Goal: Task Accomplishment & Management: Manage account settings

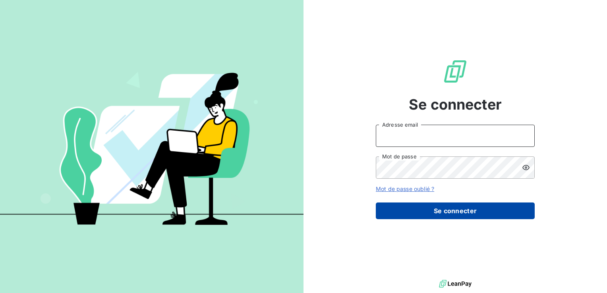
type input "[EMAIL_ADDRESS][DOMAIN_NAME]"
click at [432, 208] on button "Se connecter" at bounding box center [455, 211] width 159 height 17
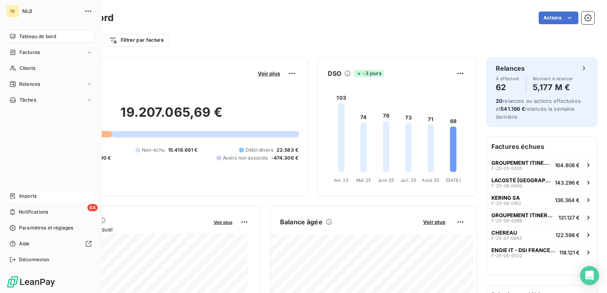
click at [30, 195] on span "Imports" at bounding box center [27, 196] width 17 height 7
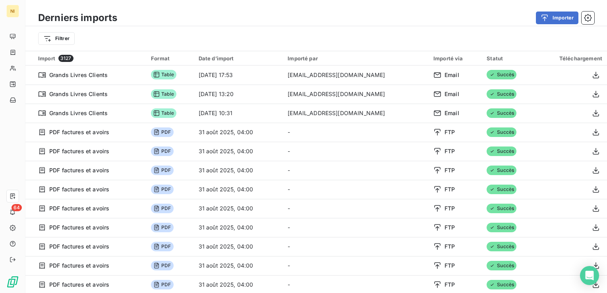
click at [342, 37] on div "Filtrer" at bounding box center [316, 38] width 556 height 15
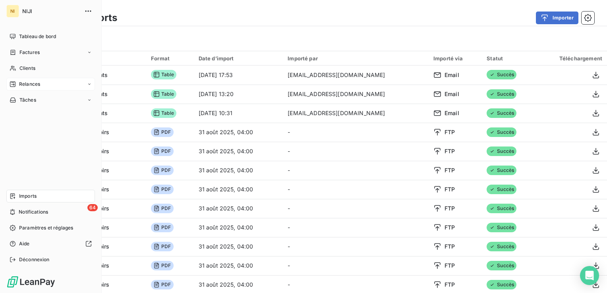
click at [30, 85] on span "Relances" at bounding box center [29, 84] width 21 height 7
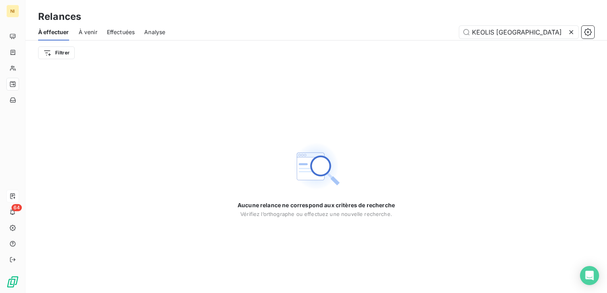
click at [572, 33] on icon at bounding box center [571, 32] width 8 height 8
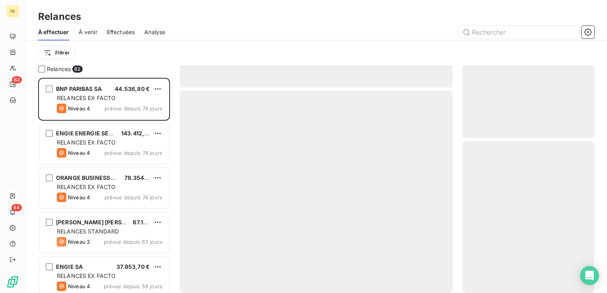
scroll to position [209, 126]
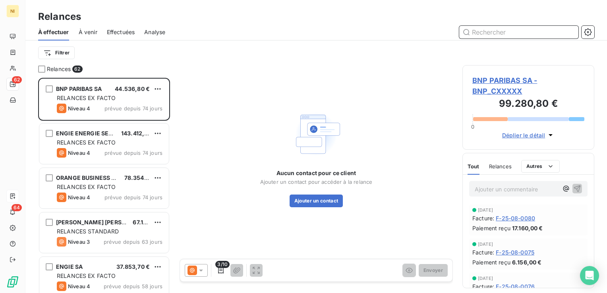
click at [494, 30] on input "text" at bounding box center [518, 32] width 119 height 13
paste input "SORIN CRM SAS"
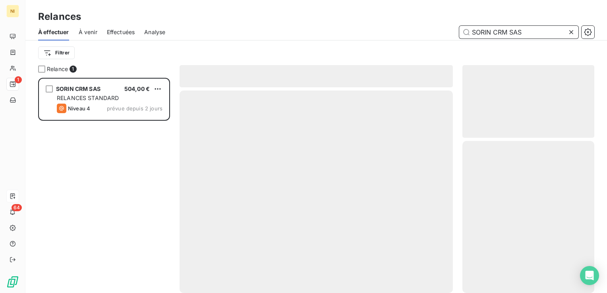
scroll to position [209, 126]
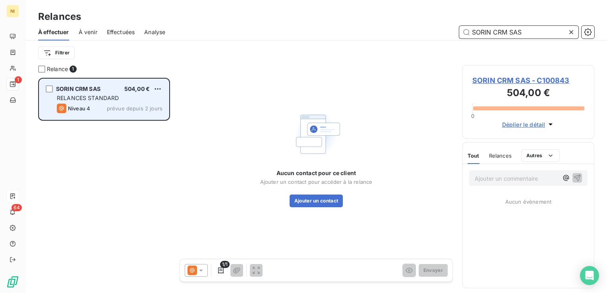
type input "SORIN CRM SAS"
click at [92, 101] on span "RELANCES STANDARD" at bounding box center [88, 98] width 62 height 7
click at [98, 97] on span "RELANCES STANDARD" at bounding box center [88, 98] width 62 height 7
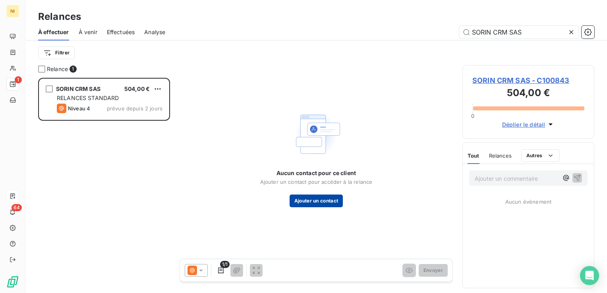
click at [321, 206] on button "Ajouter un contact" at bounding box center [317, 201] width 54 height 13
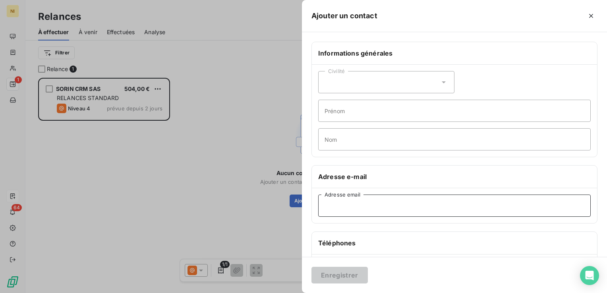
click at [383, 205] on input "Adresse email" at bounding box center [454, 206] width 272 height 22
paste input ""[EMAIL_ADDRESS][DOMAIN_NAME]" <[DOMAIN_NAME][EMAIL_ADDRESS][DOMAIN_NAME]>"
drag, startPoint x: 438, startPoint y: 204, endPoint x: 301, endPoint y: 210, distance: 136.4
click at [304, 209] on div "Informations générales Civilité Prénom Nom Adresse e-mail "[EMAIL_ADDRESS][DOMA…" at bounding box center [454, 218] width 305 height 353
drag, startPoint x: 429, startPoint y: 206, endPoint x: 434, endPoint y: 206, distance: 6.0
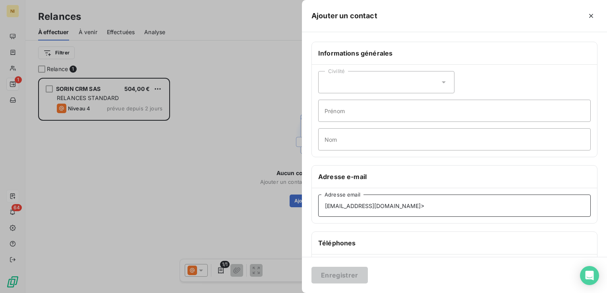
click at [434, 206] on input "[EMAIL_ADDRESS][DOMAIN_NAME]>" at bounding box center [454, 206] width 272 height 22
type input "[EMAIL_ADDRESS][DOMAIN_NAME]"
click at [311, 267] on button "Enregistrer" at bounding box center [339, 275] width 56 height 17
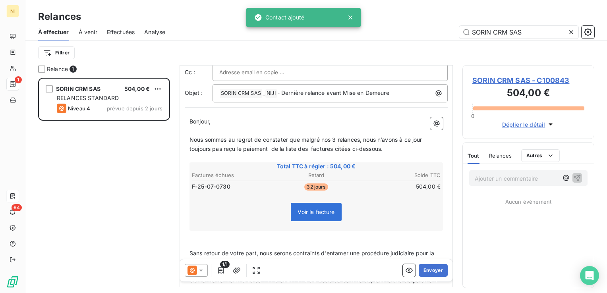
scroll to position [0, 0]
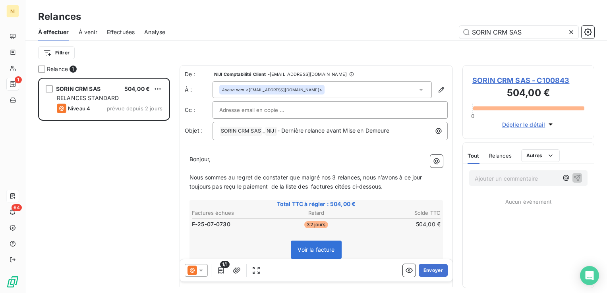
click at [201, 272] on icon at bounding box center [201, 270] width 8 height 8
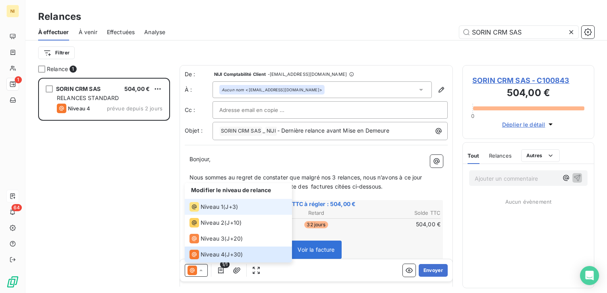
click at [217, 208] on span "Niveau 1" at bounding box center [212, 207] width 23 height 8
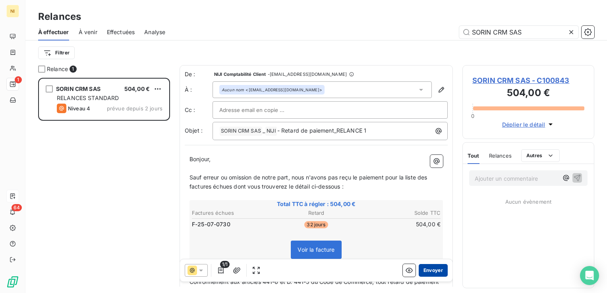
click at [420, 268] on button "Envoyer" at bounding box center [433, 270] width 29 height 13
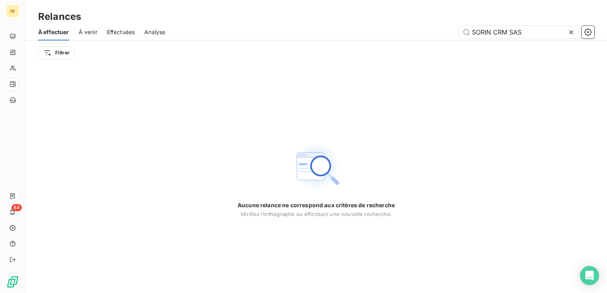
click at [573, 31] on icon at bounding box center [571, 32] width 8 height 8
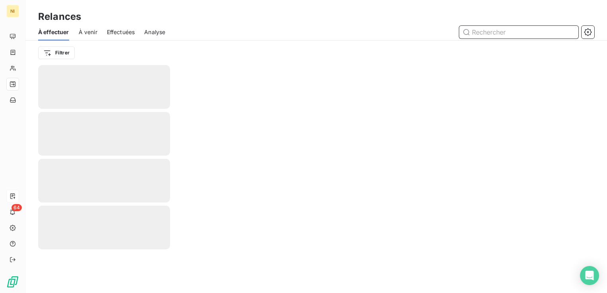
click at [517, 29] on input "text" at bounding box center [518, 32] width 119 height 13
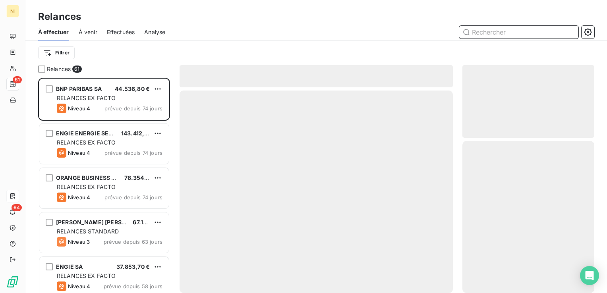
scroll to position [209, 126]
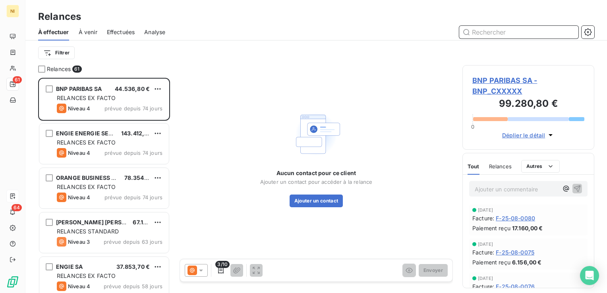
paste input "KPMG"
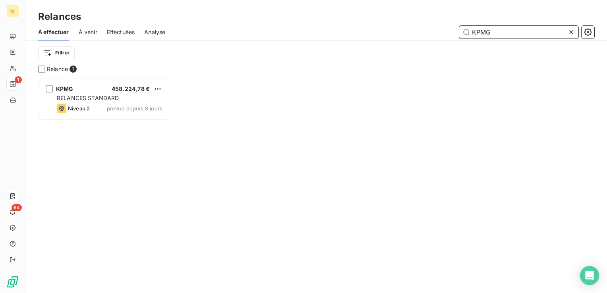
scroll to position [209, 126]
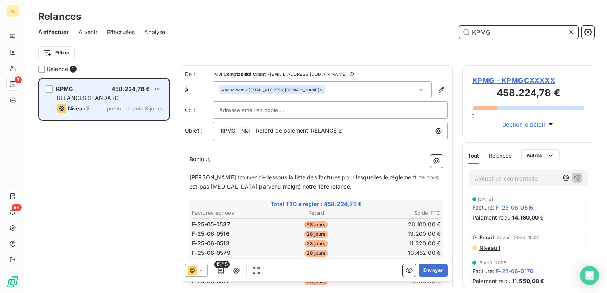
type input "KPMG"
click at [118, 96] on div "RELANCES STANDARD" at bounding box center [110, 98] width 106 height 8
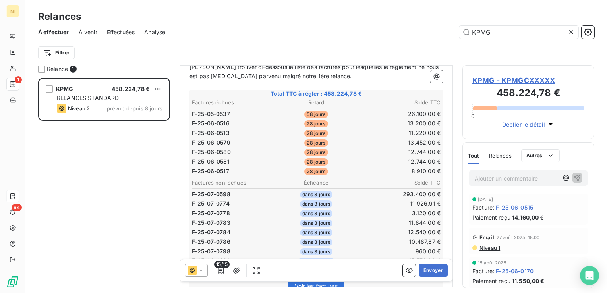
scroll to position [119, 0]
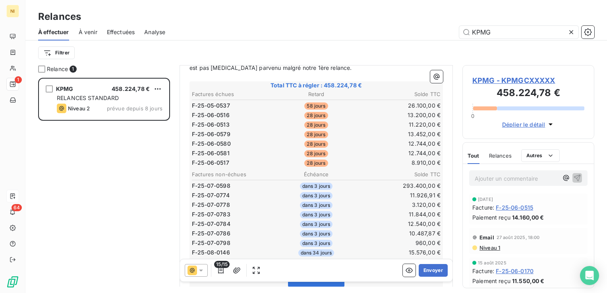
click at [204, 271] on icon at bounding box center [201, 270] width 8 height 8
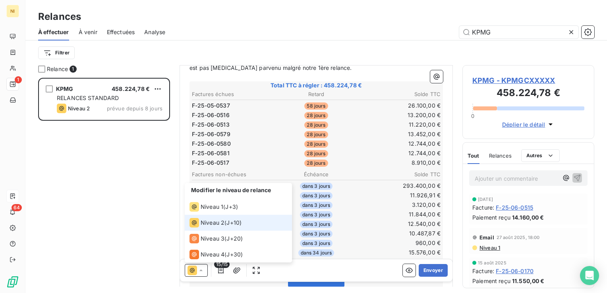
click at [209, 219] on span "Niveau 2" at bounding box center [213, 223] width 24 height 8
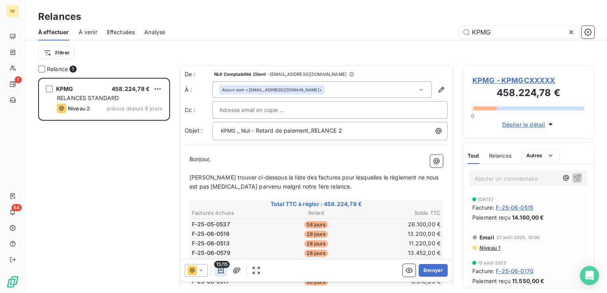
click at [222, 272] on icon "button" at bounding box center [221, 270] width 8 height 8
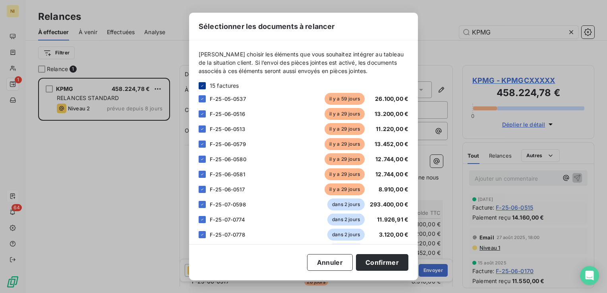
click at [201, 86] on icon at bounding box center [202, 86] width 2 height 2
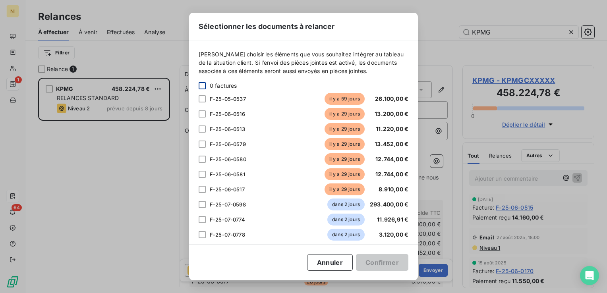
click at [203, 87] on div at bounding box center [202, 85] width 7 height 7
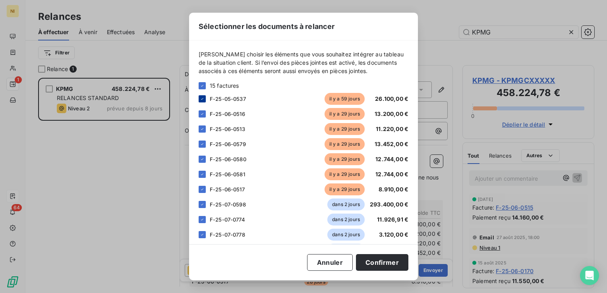
click at [200, 100] on icon at bounding box center [202, 99] width 5 height 5
click at [203, 205] on icon at bounding box center [202, 204] width 5 height 5
drag, startPoint x: 203, startPoint y: 215, endPoint x: 203, endPoint y: 222, distance: 6.8
click at [203, 217] on div "F-25-07-0774 dans 2 jours 11.926,91 €" at bounding box center [304, 220] width 210 height 12
click at [201, 220] on icon at bounding box center [202, 219] width 5 height 5
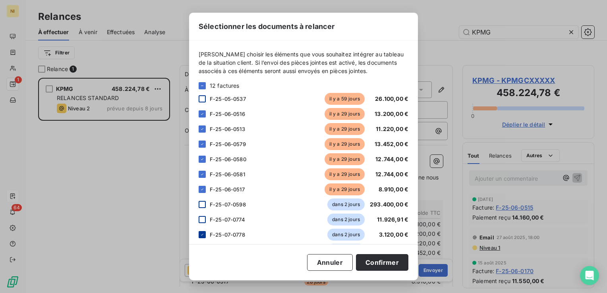
click at [202, 234] on icon at bounding box center [202, 235] width 2 height 2
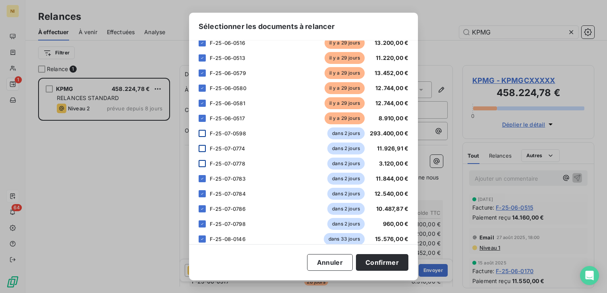
scroll to position [81, 0]
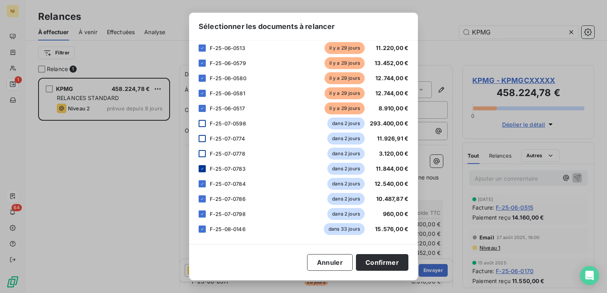
click at [202, 169] on icon at bounding box center [202, 169] width 2 height 2
click at [201, 187] on div at bounding box center [202, 183] width 7 height 7
click at [203, 199] on icon at bounding box center [202, 199] width 5 height 5
click at [204, 212] on icon at bounding box center [202, 214] width 5 height 5
click at [203, 228] on icon at bounding box center [202, 229] width 2 height 2
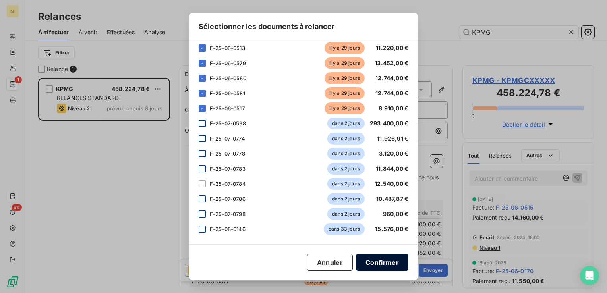
click at [378, 264] on button "Confirmer" at bounding box center [382, 262] width 52 height 17
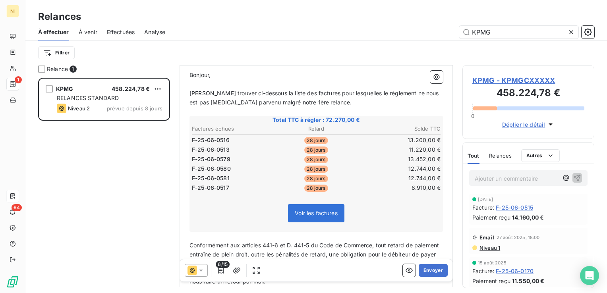
scroll to position [79, 0]
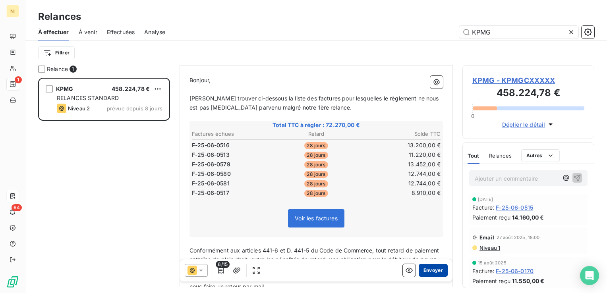
click at [431, 272] on button "Envoyer" at bounding box center [433, 270] width 29 height 13
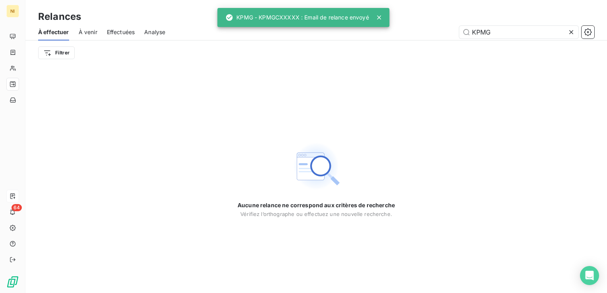
click at [574, 30] on icon at bounding box center [571, 32] width 8 height 8
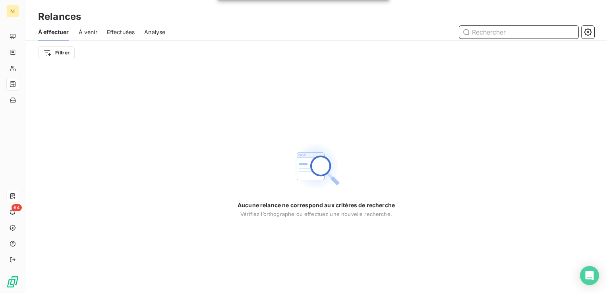
click at [532, 32] on input "text" at bounding box center [518, 32] width 119 height 13
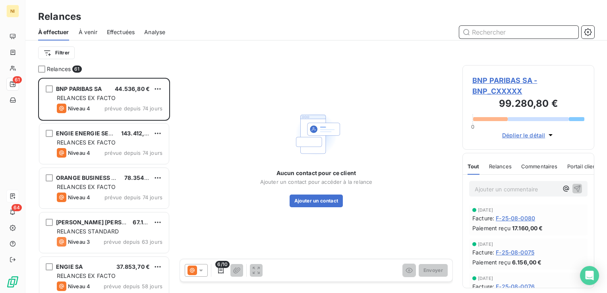
scroll to position [209, 126]
paste input "SUEZ SA"
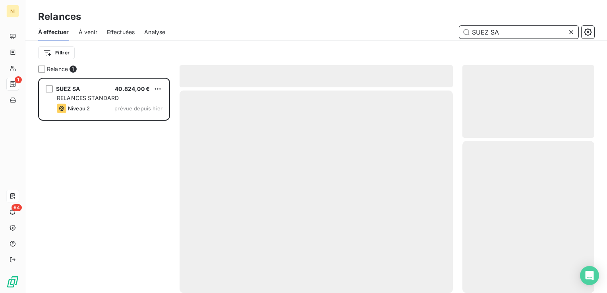
scroll to position [209, 126]
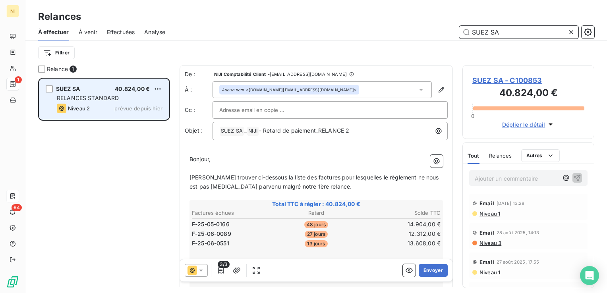
type input "SUEZ SA"
click at [84, 99] on span "RELANCES STANDARD" at bounding box center [88, 98] width 62 height 7
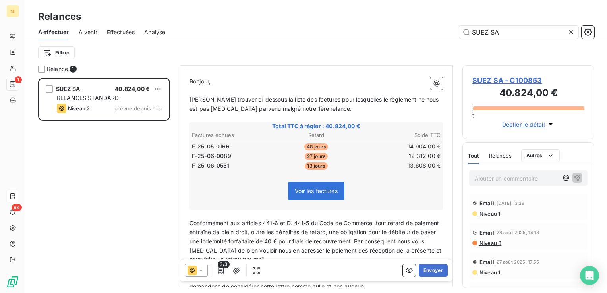
scroll to position [79, 0]
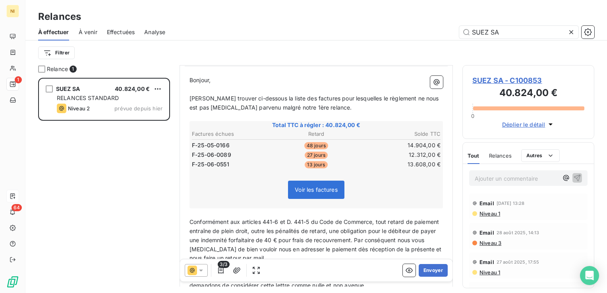
click at [224, 267] on span "3/3" at bounding box center [224, 264] width 12 height 7
drag, startPoint x: 218, startPoint y: 265, endPoint x: 218, endPoint y: 270, distance: 5.2
click at [218, 266] on span "3/3" at bounding box center [224, 264] width 12 height 7
click at [219, 272] on icon "button" at bounding box center [221, 270] width 8 height 8
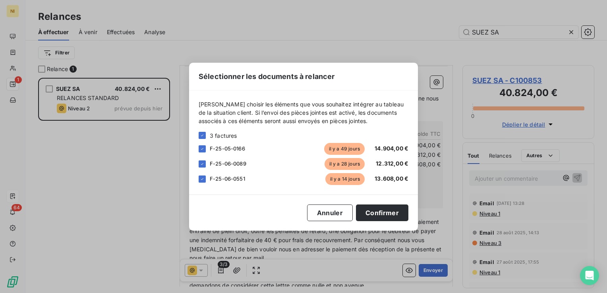
click at [202, 145] on div "F-25-05-0166 il y a 49 jours 14.904,00 €" at bounding box center [304, 149] width 210 height 12
click at [200, 148] on icon at bounding box center [202, 149] width 5 height 5
click at [386, 212] on button "Confirmer" at bounding box center [382, 213] width 52 height 17
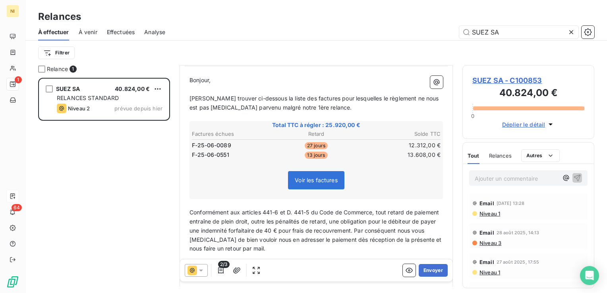
click at [203, 270] on icon at bounding box center [201, 270] width 8 height 8
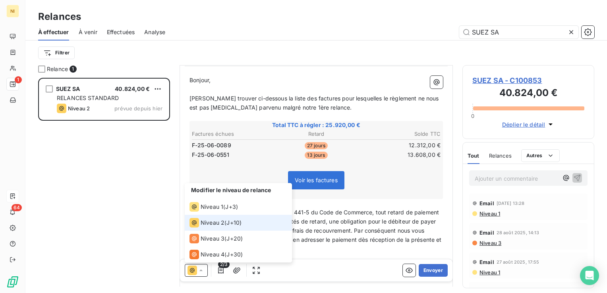
click at [210, 224] on span "Niveau 2" at bounding box center [213, 223] width 24 height 8
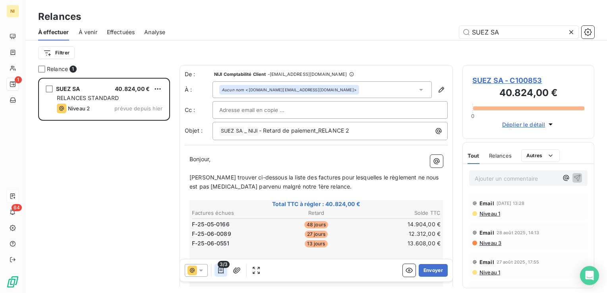
click at [218, 268] on icon "button" at bounding box center [221, 270] width 6 height 6
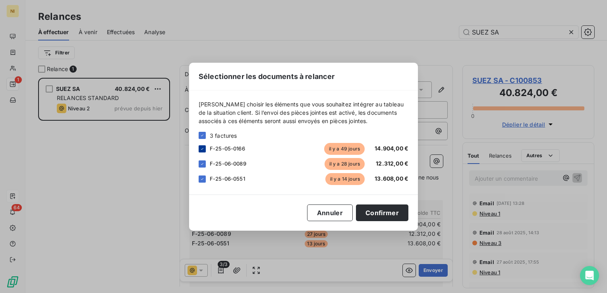
click at [202, 148] on icon at bounding box center [202, 149] width 5 height 5
click at [377, 210] on button "Confirmer" at bounding box center [382, 213] width 52 height 17
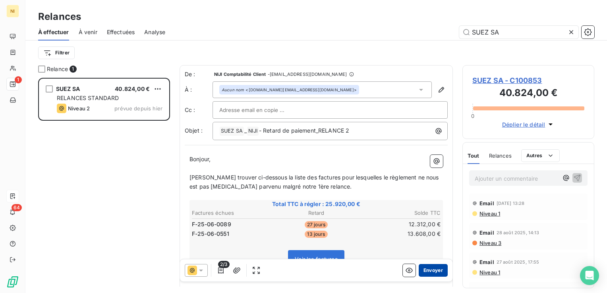
click at [426, 271] on button "Envoyer" at bounding box center [433, 270] width 29 height 13
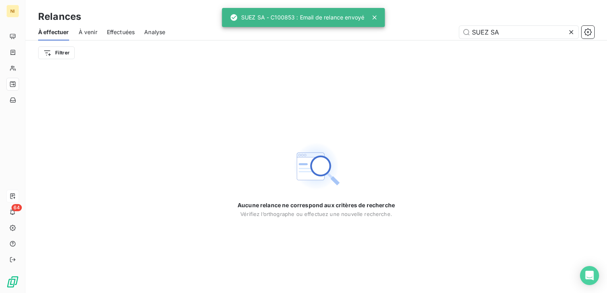
click at [573, 33] on icon at bounding box center [571, 32] width 8 height 8
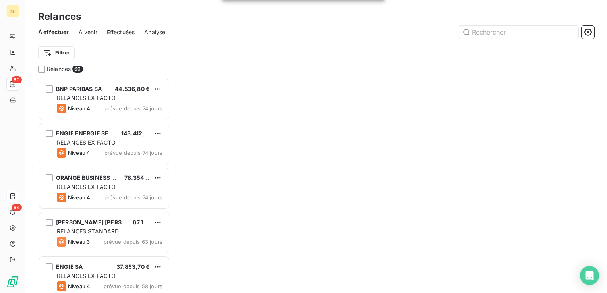
scroll to position [209, 126]
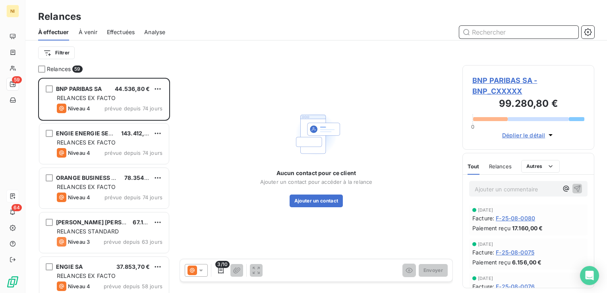
click at [491, 31] on input "text" at bounding box center [518, 32] width 119 height 13
paste input "SMOVENGO"
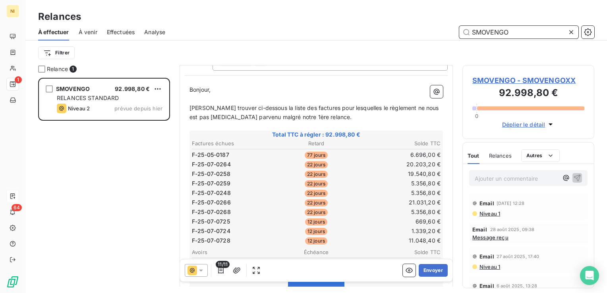
scroll to position [79, 0]
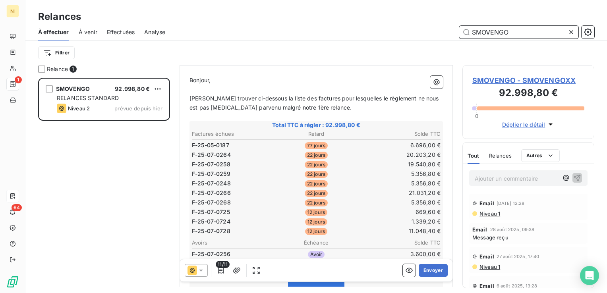
type input "SMOVENGO"
click at [203, 268] on icon at bounding box center [201, 270] width 8 height 8
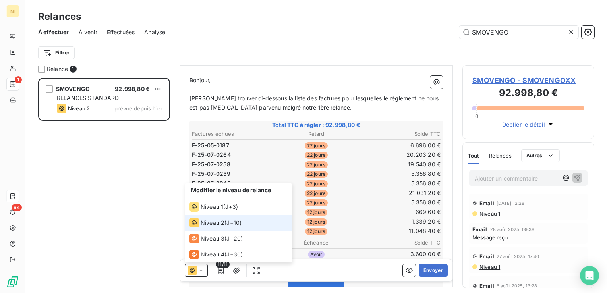
click at [203, 268] on icon at bounding box center [201, 270] width 8 height 8
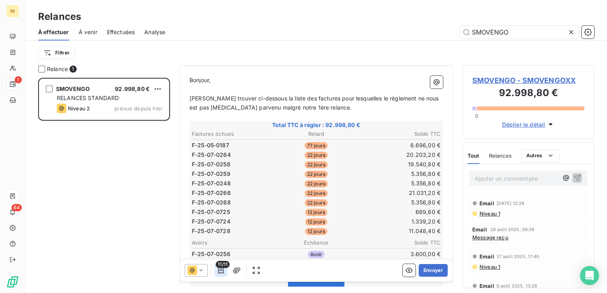
click at [223, 271] on icon "button" at bounding box center [221, 270] width 8 height 8
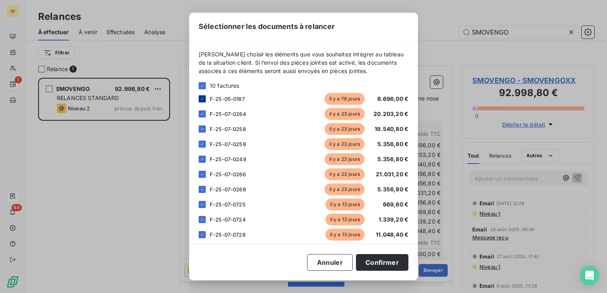
click at [202, 98] on icon at bounding box center [202, 99] width 5 height 5
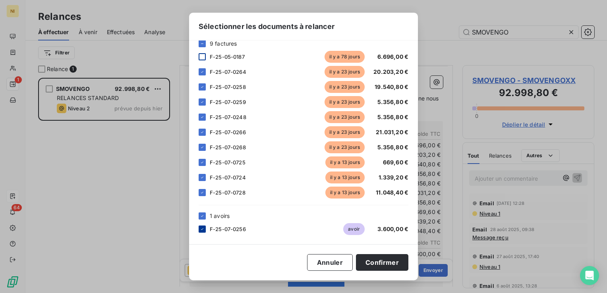
click at [201, 227] on icon at bounding box center [202, 229] width 5 height 5
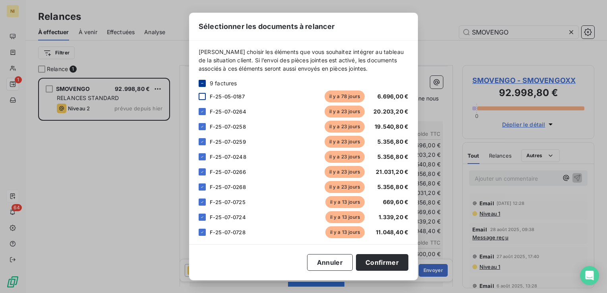
click at [202, 83] on icon at bounding box center [202, 83] width 5 height 5
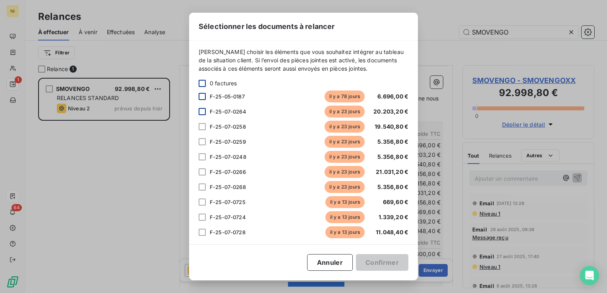
click at [202, 112] on div at bounding box center [202, 111] width 7 height 7
click at [199, 125] on div at bounding box center [202, 126] width 7 height 7
click at [202, 141] on div at bounding box center [202, 141] width 7 height 7
click at [203, 153] on div "F-25-07-0248 il y a 23 jours 5.356,80 €" at bounding box center [304, 157] width 210 height 12
drag, startPoint x: 198, startPoint y: 155, endPoint x: 200, endPoint y: 163, distance: 8.2
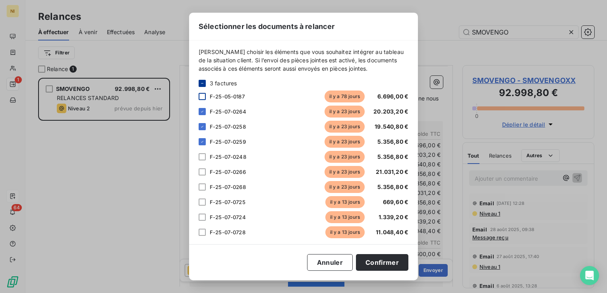
click at [198, 155] on div "[PERSON_NAME] choisir les éléments que vous souhaitez intégrer au tableau de la…" at bounding box center [303, 143] width 229 height 204
click at [202, 156] on div at bounding box center [202, 156] width 7 height 7
click at [205, 169] on div at bounding box center [202, 171] width 7 height 7
click at [201, 187] on div at bounding box center [202, 186] width 7 height 7
click at [394, 262] on button "Confirmer" at bounding box center [382, 262] width 52 height 17
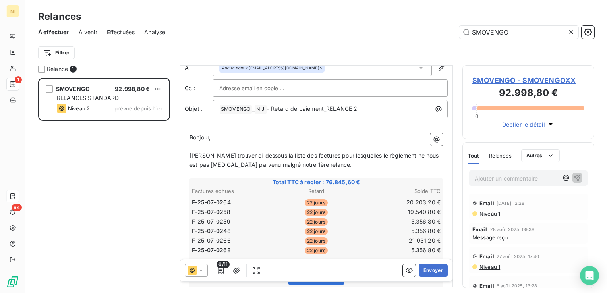
scroll to position [40, 0]
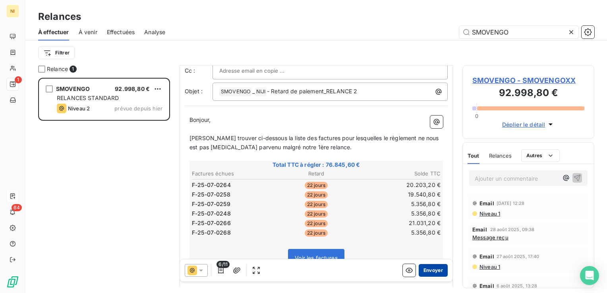
click at [432, 272] on button "Envoyer" at bounding box center [433, 270] width 29 height 13
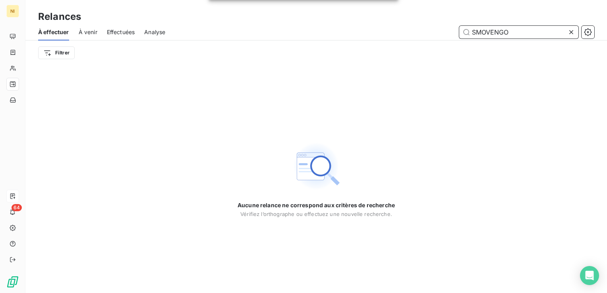
click at [519, 32] on input "SMOVENGO" at bounding box center [518, 32] width 119 height 13
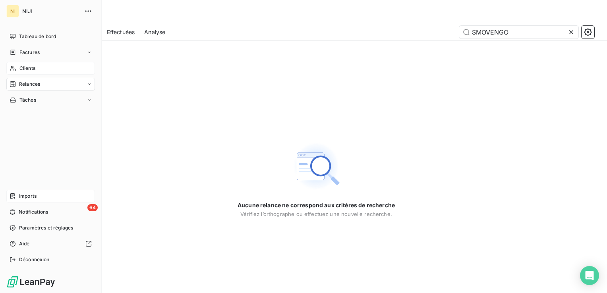
click at [40, 68] on div "Clients" at bounding box center [50, 68] width 89 height 13
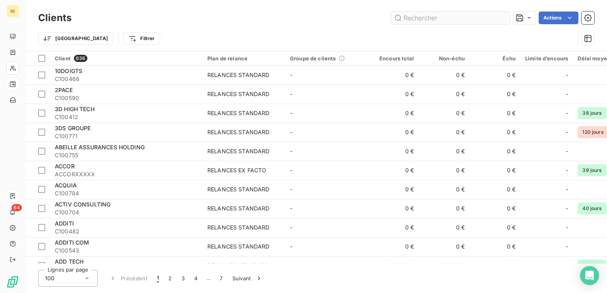
click at [434, 20] on input "text" at bounding box center [450, 18] width 119 height 13
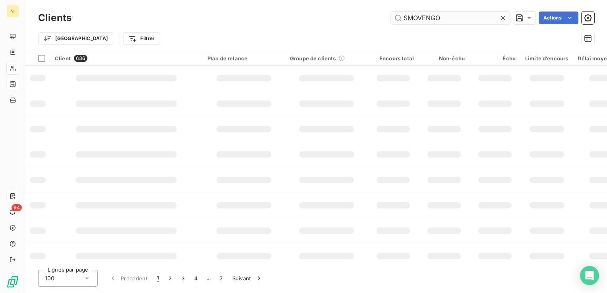
click at [438, 23] on input "SMOVENGO" at bounding box center [450, 18] width 119 height 13
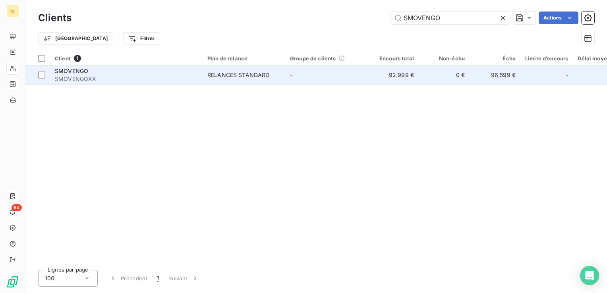
type input "SMOVENGO"
click at [93, 71] on div "SMOVENGO" at bounding box center [126, 71] width 143 height 8
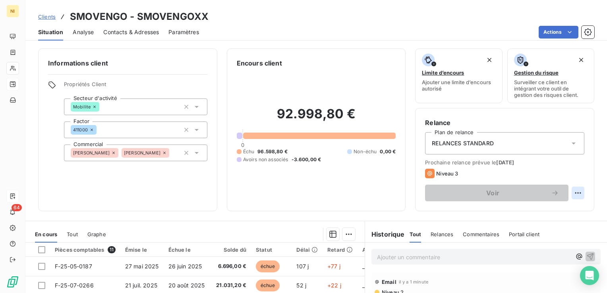
click at [570, 193] on html "NI 64 Clients SMOVENGO - SMOVENGOXX Situation Analyse Contacts & Adresses Param…" at bounding box center [303, 146] width 607 height 293
click at [541, 211] on div "Replanifier cette action" at bounding box center [539, 210] width 71 height 13
select select "8"
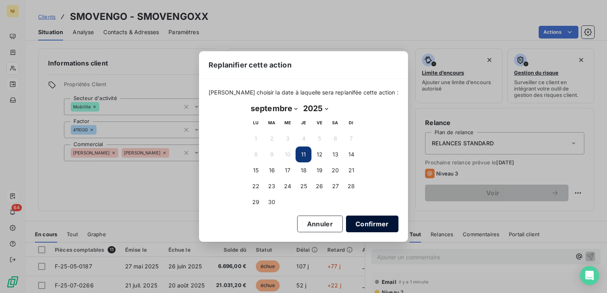
click at [346, 220] on button "Confirmer" at bounding box center [372, 224] width 52 height 17
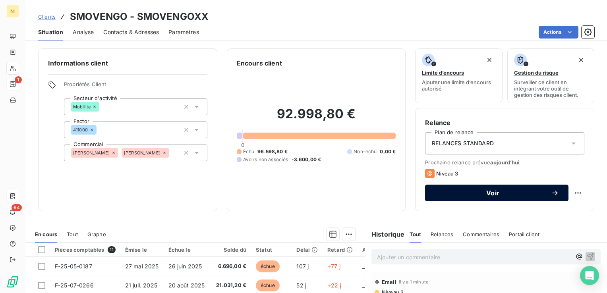
click at [490, 190] on span "Voir" at bounding box center [492, 193] width 116 height 6
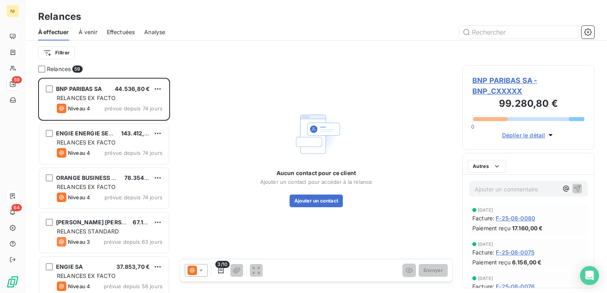
scroll to position [209, 126]
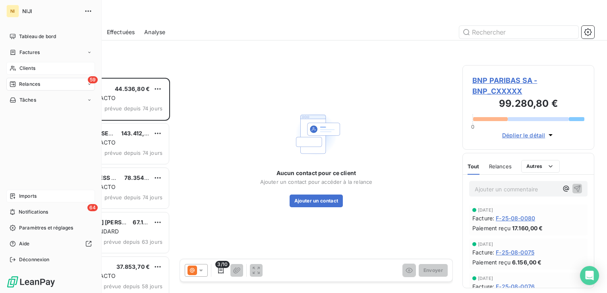
click at [32, 69] on span "Clients" at bounding box center [27, 68] width 16 height 7
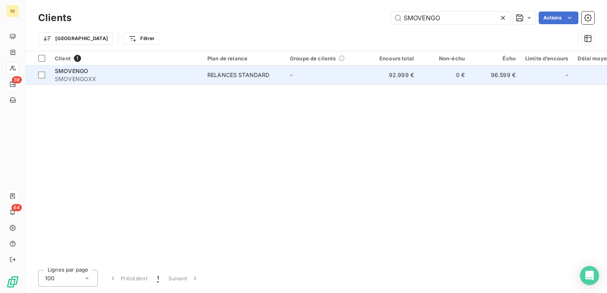
click at [112, 72] on div "SMOVENGO" at bounding box center [126, 71] width 143 height 8
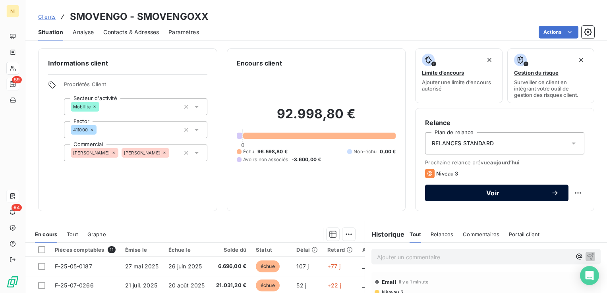
click at [472, 191] on span "Voir" at bounding box center [492, 193] width 116 height 6
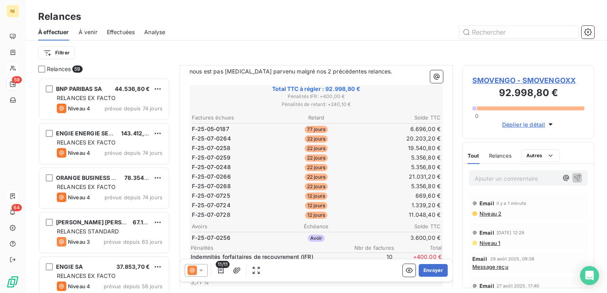
scroll to position [119, 0]
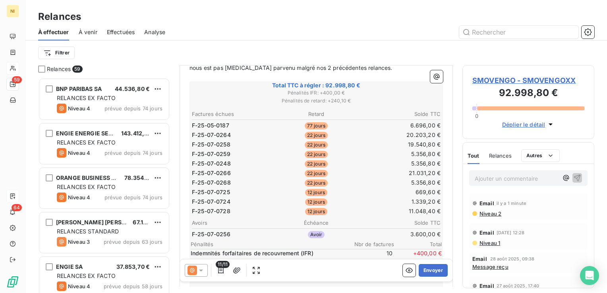
click at [202, 271] on icon at bounding box center [201, 270] width 8 height 8
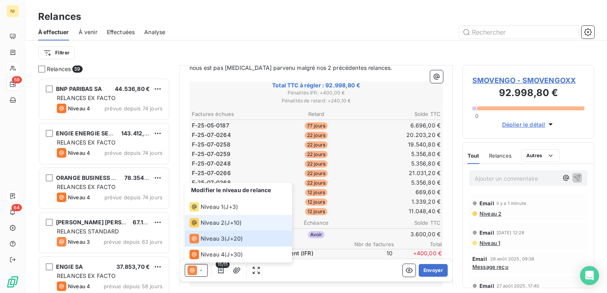
click at [210, 220] on span "Niveau 2" at bounding box center [213, 223] width 24 height 8
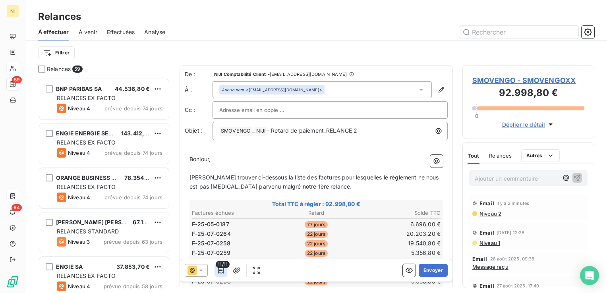
click at [219, 270] on icon "button" at bounding box center [221, 270] width 8 height 8
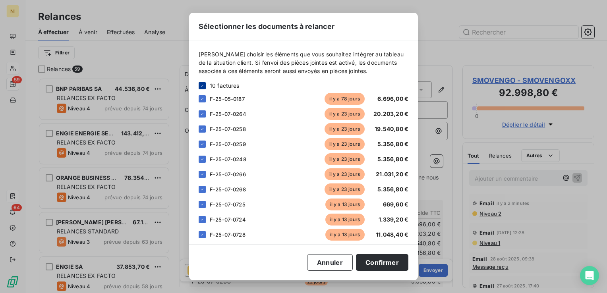
click at [201, 83] on icon at bounding box center [202, 85] width 5 height 5
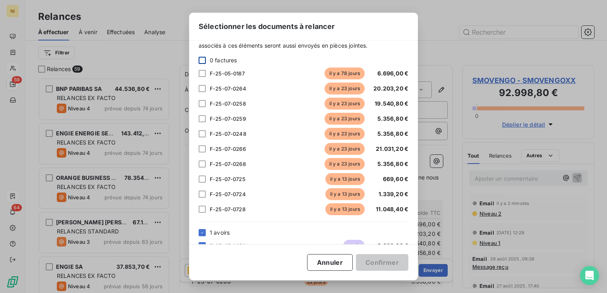
scroll to position [40, 0]
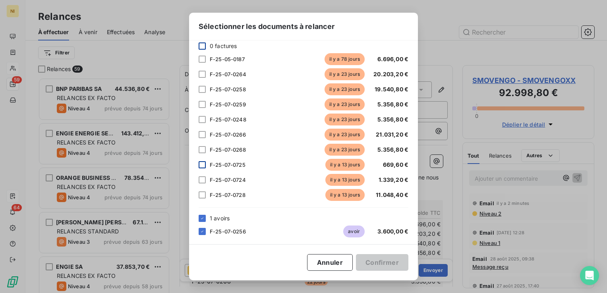
click at [205, 166] on div at bounding box center [202, 164] width 7 height 7
click at [203, 180] on div at bounding box center [202, 179] width 7 height 7
click at [201, 194] on div at bounding box center [202, 194] width 7 height 7
click at [392, 260] on button "Confirmer" at bounding box center [382, 262] width 52 height 17
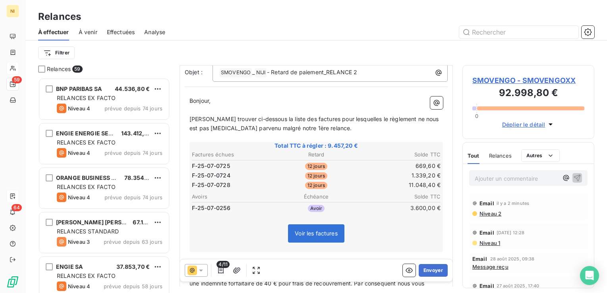
scroll to position [79, 0]
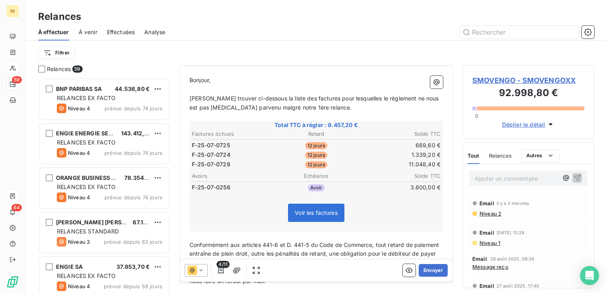
click at [221, 266] on span "4/11" at bounding box center [222, 264] width 13 height 7
click at [224, 273] on icon "button" at bounding box center [221, 270] width 8 height 8
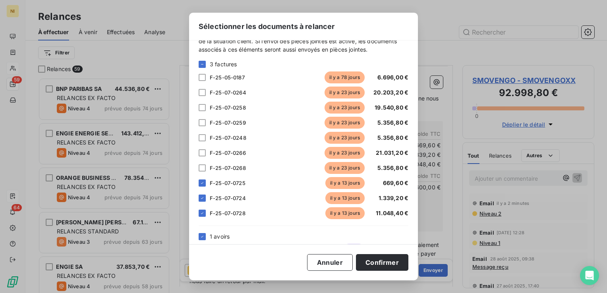
scroll to position [40, 0]
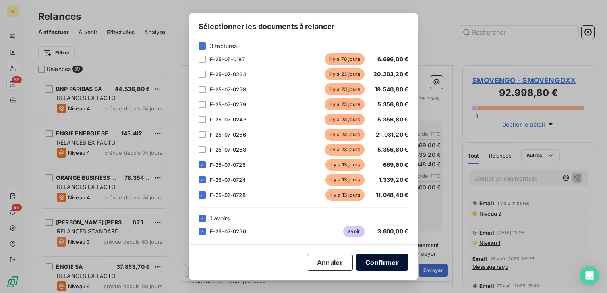
click at [381, 266] on button "Confirmer" at bounding box center [382, 262] width 52 height 17
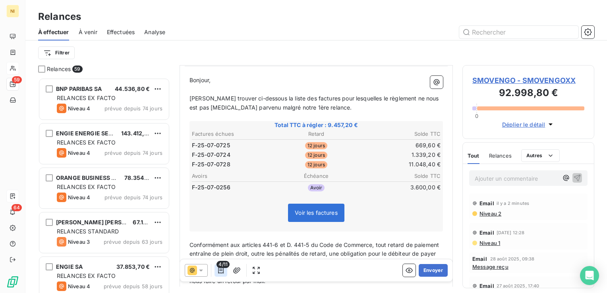
click at [220, 271] on icon "button" at bounding box center [221, 270] width 6 height 6
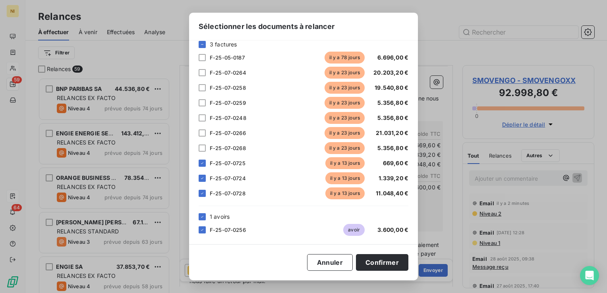
scroll to position [42, 0]
click at [201, 232] on div at bounding box center [202, 229] width 7 height 7
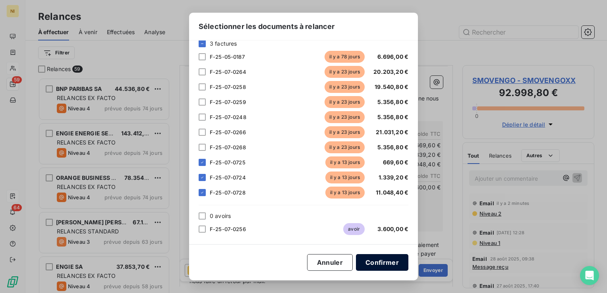
click at [380, 260] on button "Confirmer" at bounding box center [382, 262] width 52 height 17
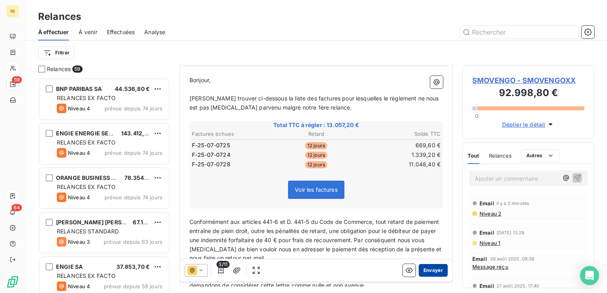
click at [426, 268] on button "Envoyer" at bounding box center [433, 270] width 29 height 13
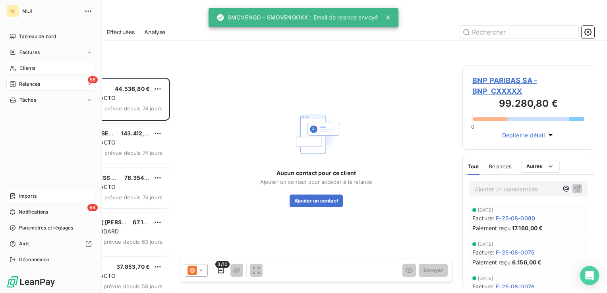
click at [30, 81] on span "Relances" at bounding box center [29, 84] width 21 height 7
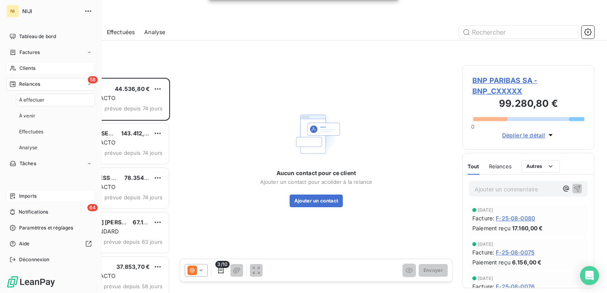
click at [43, 101] on span "À effectuer" at bounding box center [32, 100] width 26 height 7
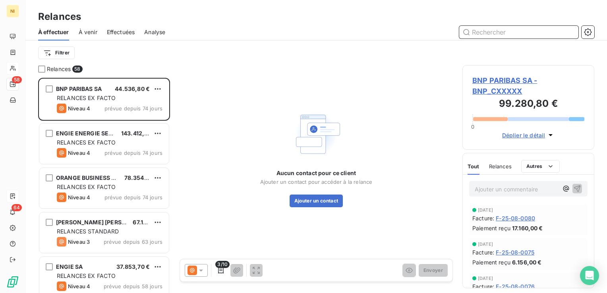
click at [521, 31] on input "text" at bounding box center [518, 32] width 119 height 13
paste input "EUROP ASSISTANCE"
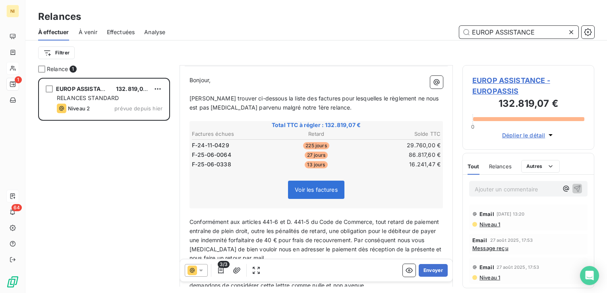
scroll to position [79, 0]
type input "EUROP ASSISTANCE"
click at [219, 270] on icon "button" at bounding box center [221, 270] width 8 height 8
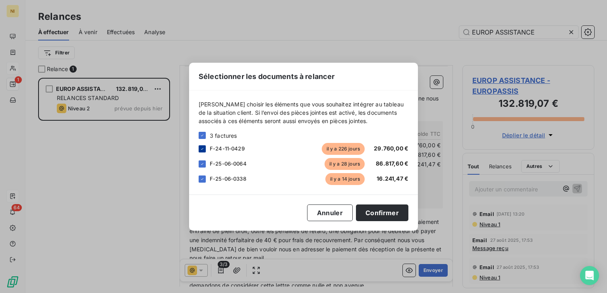
click at [200, 149] on icon at bounding box center [202, 149] width 5 height 5
click at [393, 217] on button "Confirmer" at bounding box center [382, 213] width 52 height 17
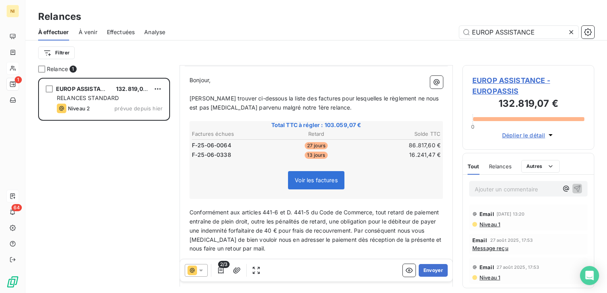
click at [202, 270] on icon at bounding box center [201, 271] width 4 height 2
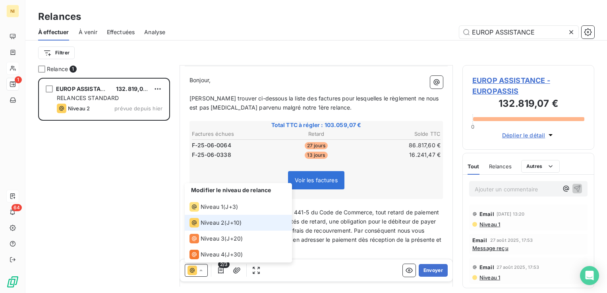
click at [202, 270] on icon at bounding box center [201, 270] width 8 height 8
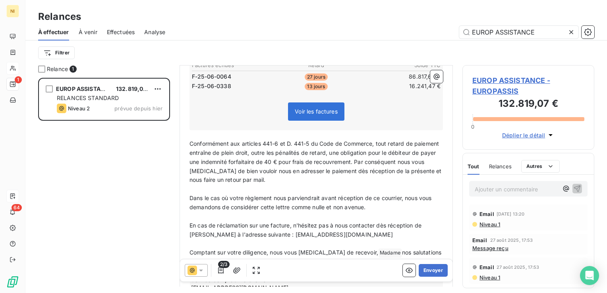
scroll to position [159, 0]
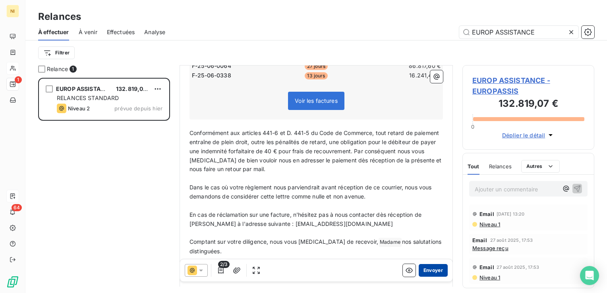
click at [427, 270] on button "Envoyer" at bounding box center [433, 270] width 29 height 13
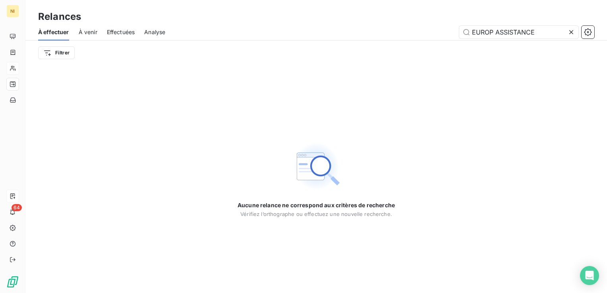
click at [571, 33] on icon at bounding box center [571, 32] width 8 height 8
click at [531, 33] on input "text" at bounding box center [518, 32] width 119 height 13
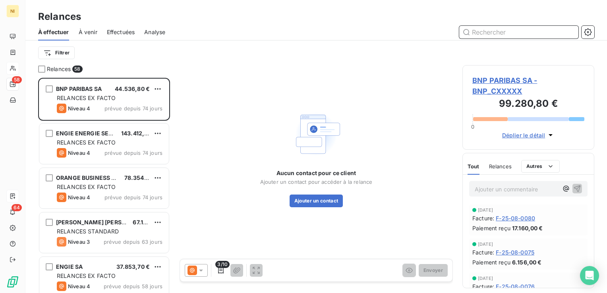
scroll to position [209, 126]
paste input "FRAMATOME ARC"
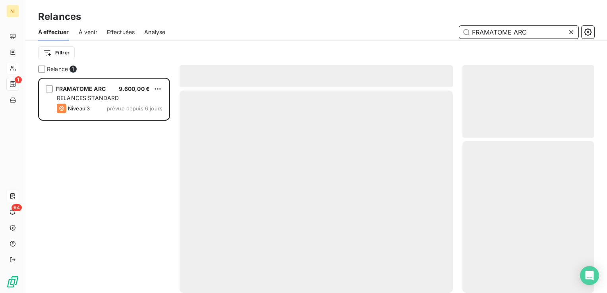
scroll to position [209, 126]
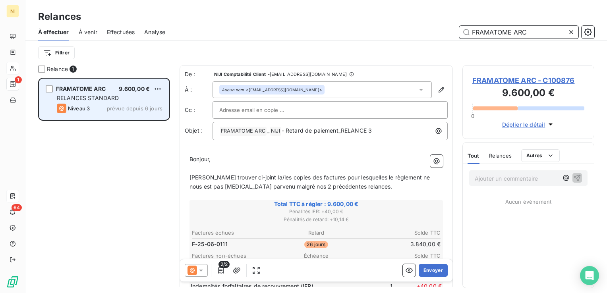
type input "FRAMATOME ARC"
click at [90, 104] on div "Niveau 3" at bounding box center [73, 109] width 33 height 10
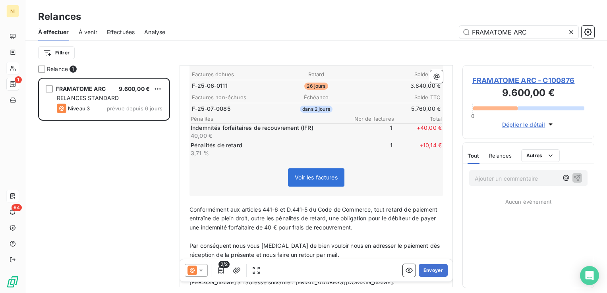
scroll to position [119, 0]
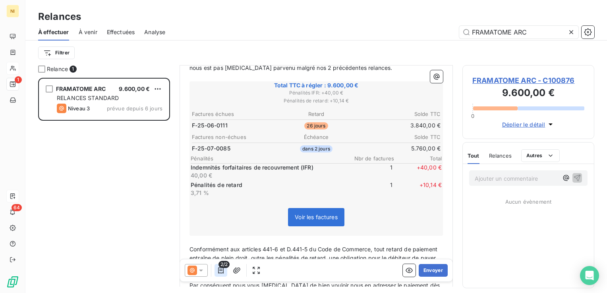
click at [219, 272] on icon "button" at bounding box center [221, 270] width 6 height 6
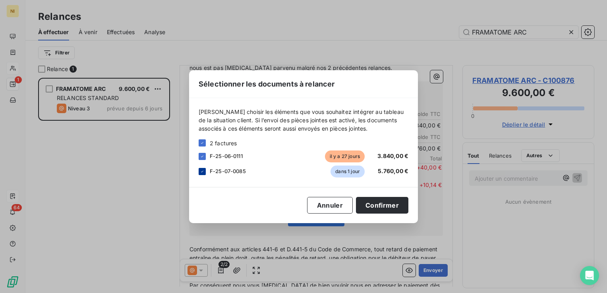
click at [202, 170] on icon at bounding box center [202, 171] width 5 height 5
drag, startPoint x: 397, startPoint y: 202, endPoint x: 371, endPoint y: 208, distance: 26.0
click at [396, 203] on button "Confirmer" at bounding box center [382, 205] width 52 height 17
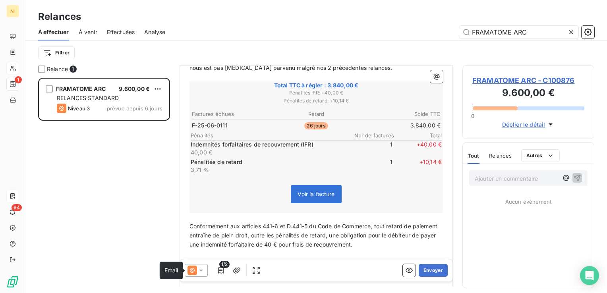
click at [195, 271] on icon at bounding box center [192, 271] width 10 height 10
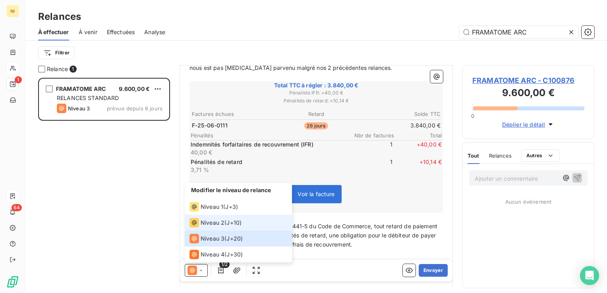
click at [210, 217] on li "Niveau 2 ( J+10 )" at bounding box center [238, 223] width 107 height 16
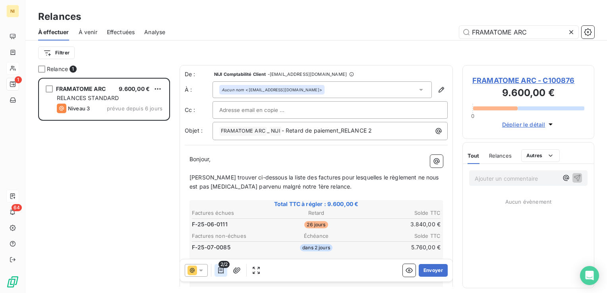
click at [223, 273] on icon "button" at bounding box center [221, 270] width 6 height 6
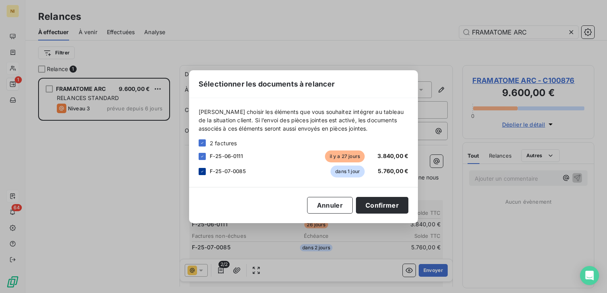
click at [204, 171] on icon at bounding box center [202, 171] width 5 height 5
click at [381, 207] on button "Confirmer" at bounding box center [382, 205] width 52 height 17
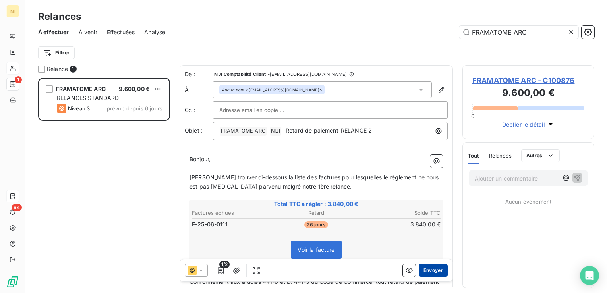
click at [424, 269] on button "Envoyer" at bounding box center [433, 270] width 29 height 13
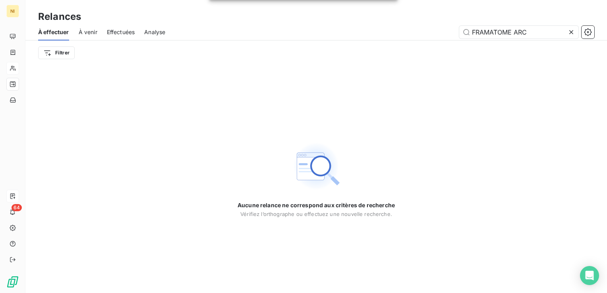
click at [571, 31] on icon at bounding box center [571, 32] width 8 height 8
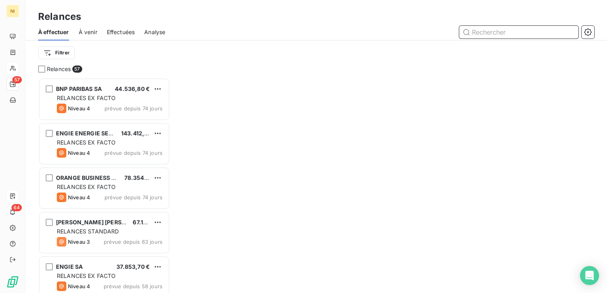
click at [519, 34] on input "text" at bounding box center [518, 32] width 119 height 13
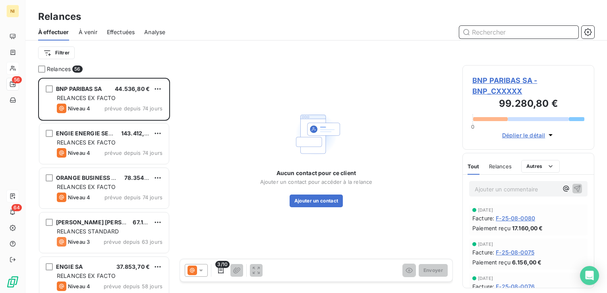
click at [519, 34] on input "text" at bounding box center [518, 32] width 119 height 13
paste input "IMPORELEC"
click at [517, 34] on input "IMPORELEC" at bounding box center [518, 32] width 119 height 13
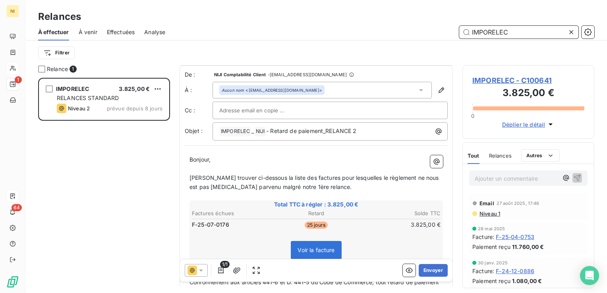
type input "IMPORELEC"
click at [202, 270] on icon at bounding box center [201, 271] width 4 height 2
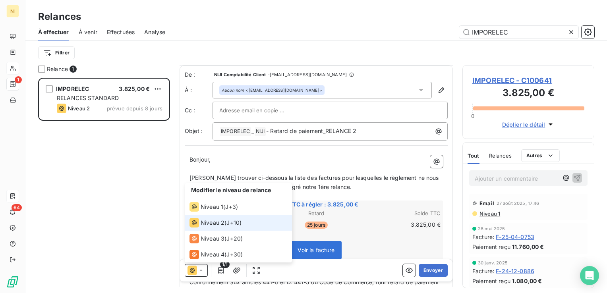
click at [202, 270] on icon at bounding box center [201, 270] width 8 height 8
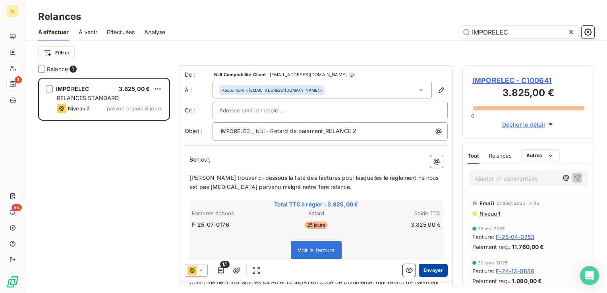
click at [423, 269] on button "Envoyer" at bounding box center [433, 270] width 29 height 13
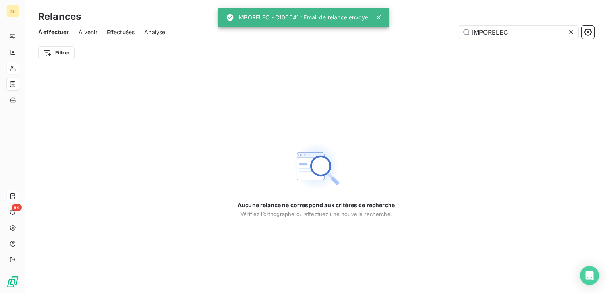
click at [570, 33] on icon at bounding box center [571, 32] width 8 height 8
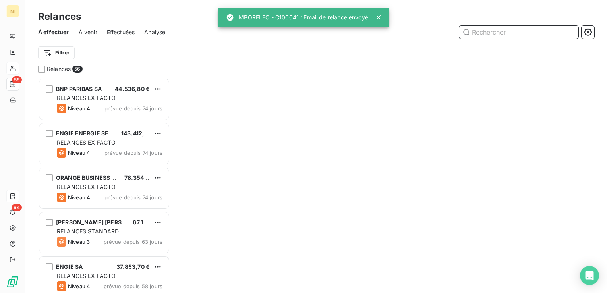
click at [543, 33] on input "text" at bounding box center [518, 32] width 119 height 13
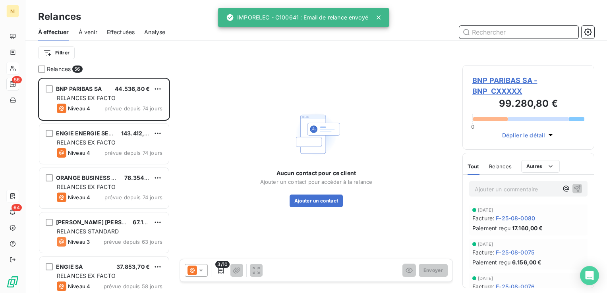
scroll to position [209, 126]
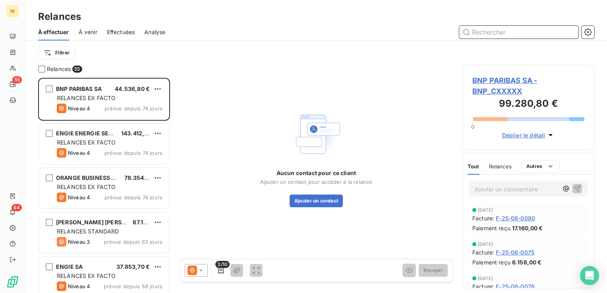
paste input "IMPORELEC"
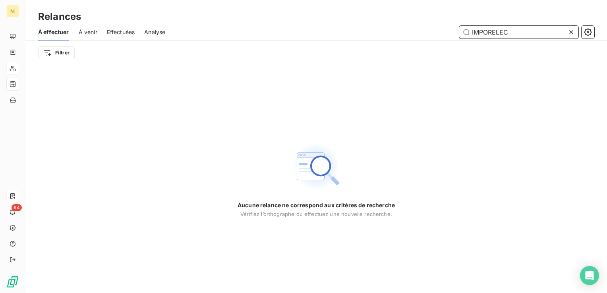
click at [472, 33] on input "IMPORELEC" at bounding box center [518, 32] width 119 height 13
type input "IMPORELEC"
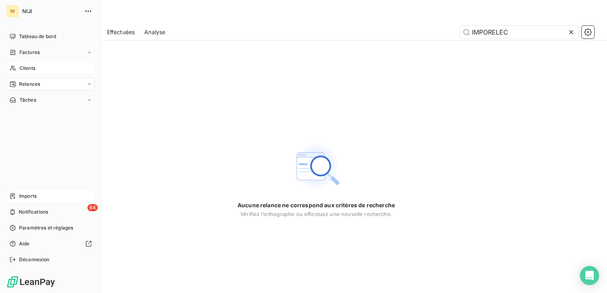
click at [29, 67] on span "Clients" at bounding box center [27, 68] width 16 height 7
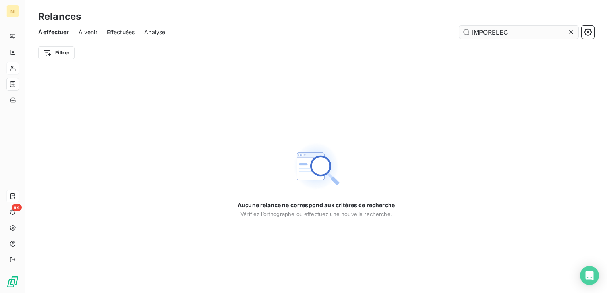
click at [537, 34] on input "IMPORELEC" at bounding box center [518, 32] width 119 height 13
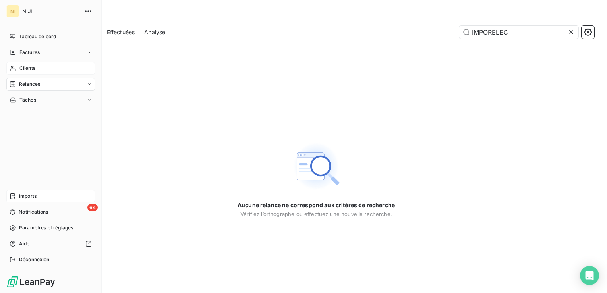
click at [27, 67] on span "Clients" at bounding box center [27, 68] width 16 height 7
click at [29, 66] on span "Clients" at bounding box center [27, 68] width 16 height 7
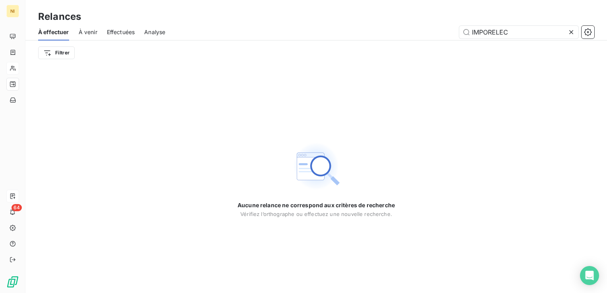
click at [573, 31] on icon at bounding box center [571, 32] width 8 height 8
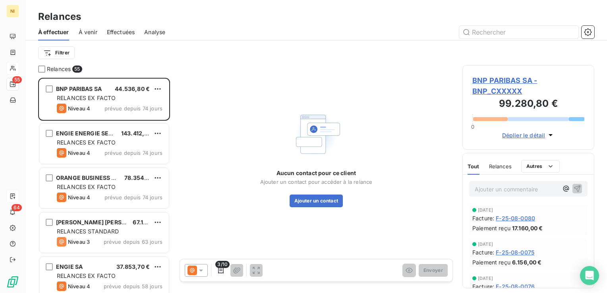
scroll to position [209, 126]
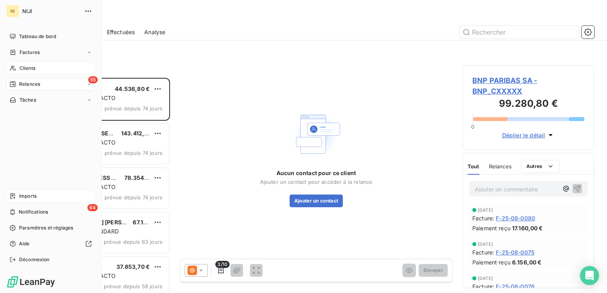
click at [27, 65] on span "Clients" at bounding box center [27, 68] width 16 height 7
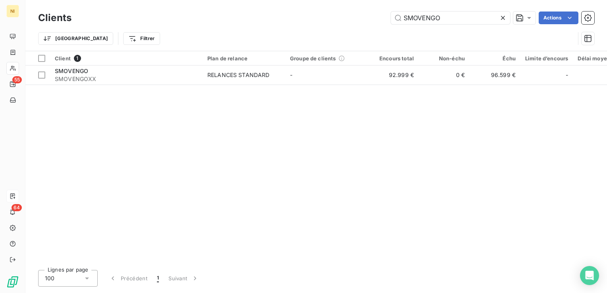
click at [504, 18] on icon at bounding box center [503, 18] width 8 height 8
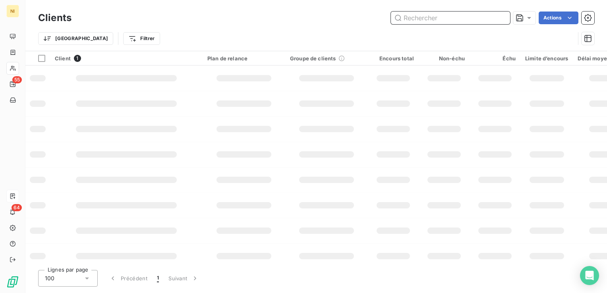
click at [484, 16] on input "text" at bounding box center [450, 18] width 119 height 13
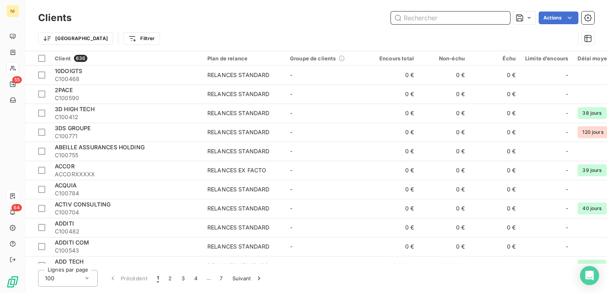
paste input "IMPORELEC"
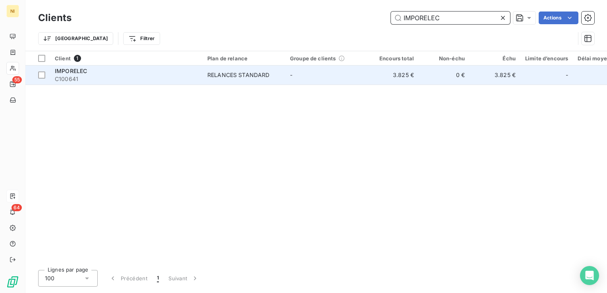
type input "IMPORELEC"
click at [152, 77] on span "C100641" at bounding box center [126, 79] width 143 height 8
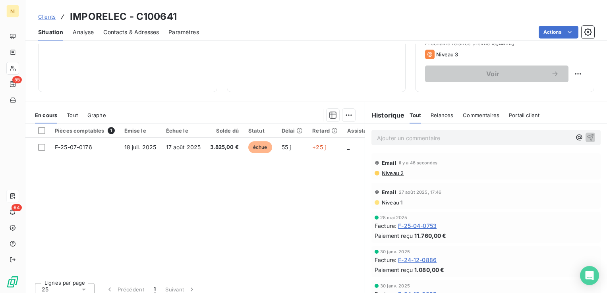
scroll to position [79, 0]
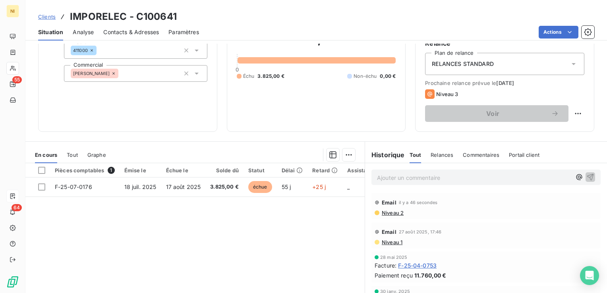
click at [403, 211] on div "Niveau 2" at bounding box center [486, 213] width 223 height 6
click at [388, 212] on span "Niveau 2" at bounding box center [392, 213] width 23 height 6
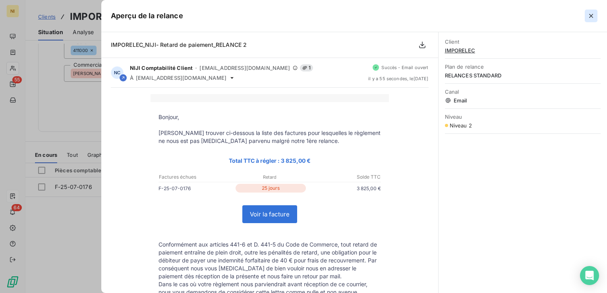
click at [592, 15] on icon "button" at bounding box center [591, 16] width 8 height 8
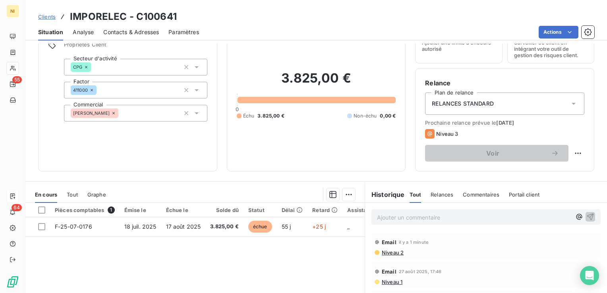
scroll to position [0, 0]
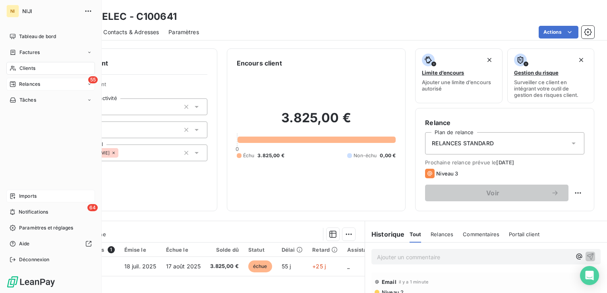
click at [33, 86] on span "Relances" at bounding box center [29, 84] width 21 height 7
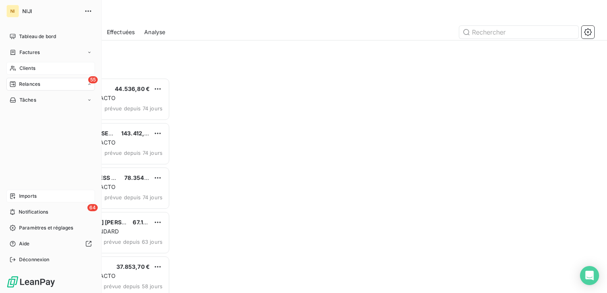
scroll to position [209, 126]
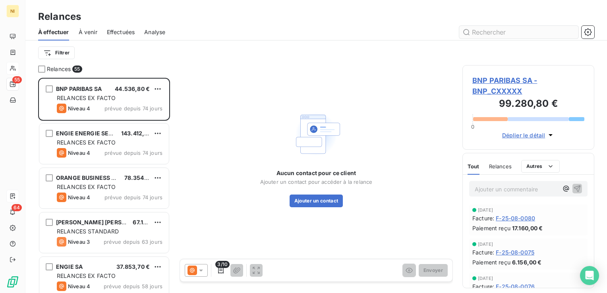
click at [540, 30] on input "text" at bounding box center [518, 32] width 119 height 13
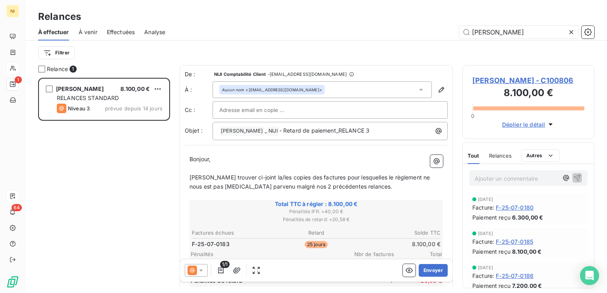
type input "[PERSON_NAME]"
click at [202, 273] on icon at bounding box center [201, 270] width 8 height 8
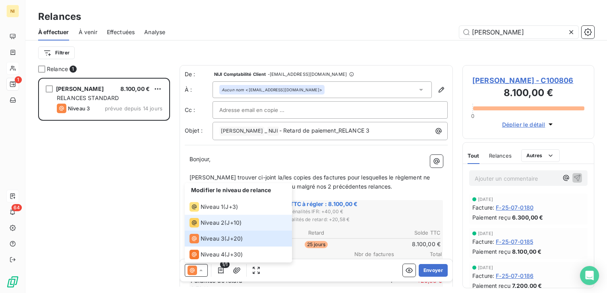
click at [214, 221] on span "Niveau 2" at bounding box center [213, 223] width 24 height 8
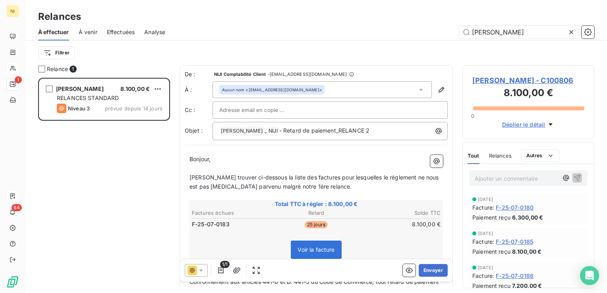
click at [221, 268] on icon "button" at bounding box center [221, 270] width 8 height 8
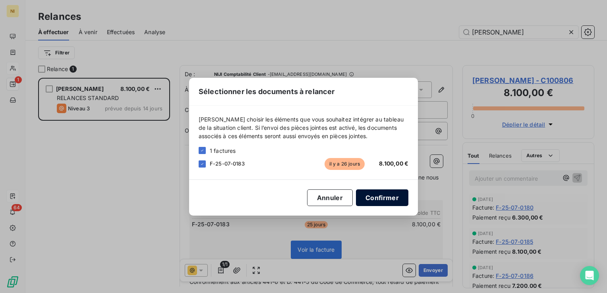
click at [383, 193] on button "Confirmer" at bounding box center [382, 197] width 52 height 17
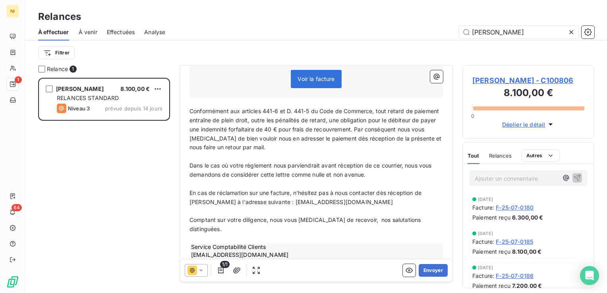
scroll to position [176, 0]
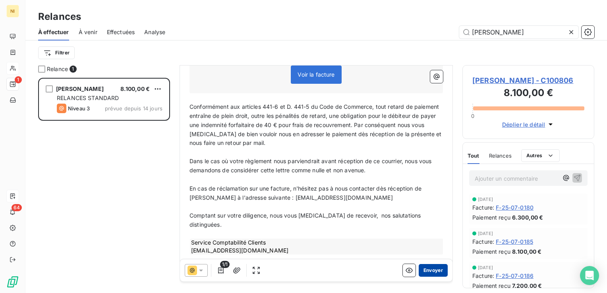
click at [429, 272] on button "Envoyer" at bounding box center [433, 270] width 29 height 13
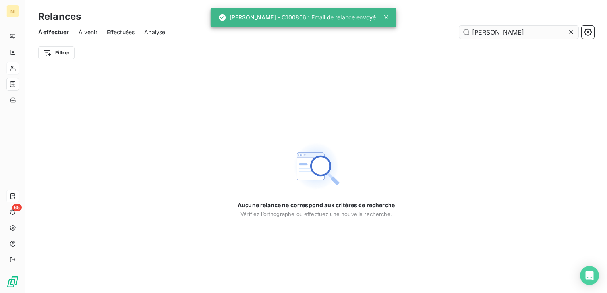
drag, startPoint x: 572, startPoint y: 32, endPoint x: 549, endPoint y: 31, distance: 22.7
click at [571, 32] on icon at bounding box center [571, 32] width 8 height 8
click at [532, 29] on input "text" at bounding box center [518, 32] width 119 height 13
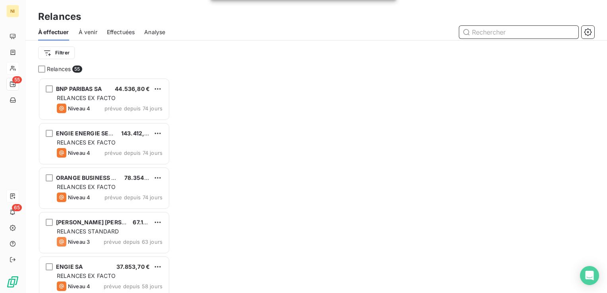
scroll to position [209, 126]
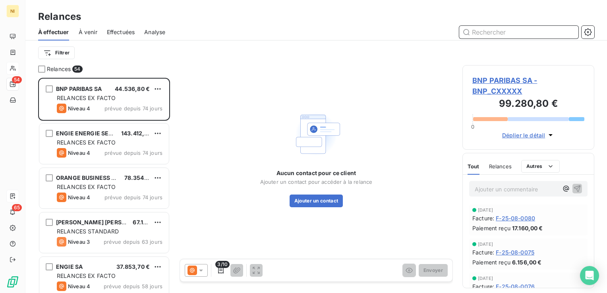
paste input "KERING SA"
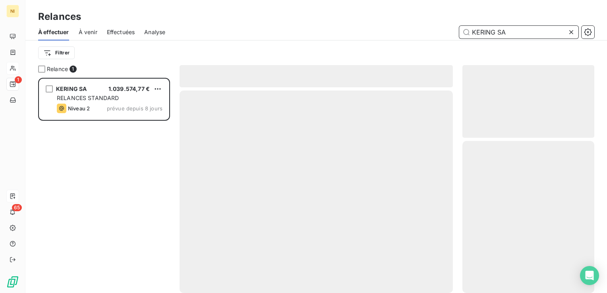
scroll to position [209, 126]
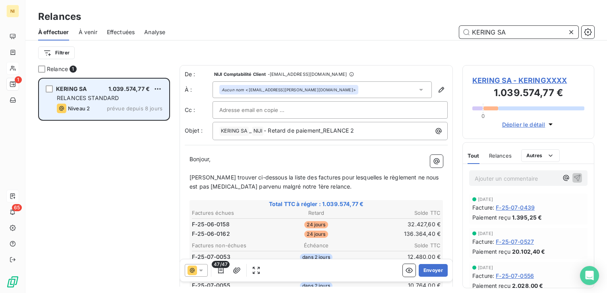
type input "KERING SA"
click at [81, 98] on span "RELANCES STANDARD" at bounding box center [88, 98] width 62 height 7
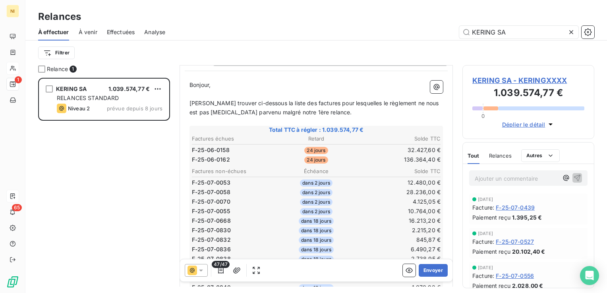
scroll to position [79, 0]
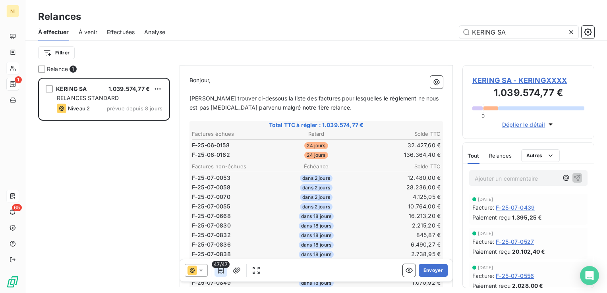
click at [220, 271] on icon "button" at bounding box center [221, 270] width 8 height 8
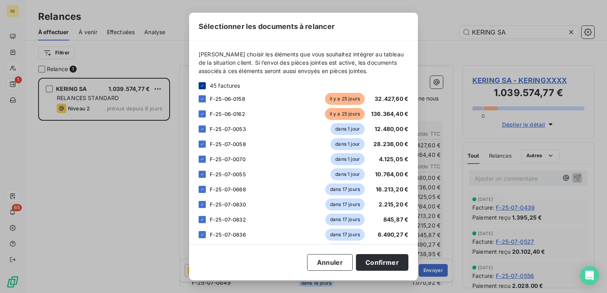
click at [205, 85] on div at bounding box center [202, 85] width 7 height 7
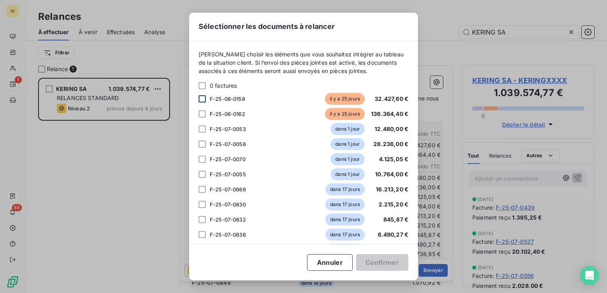
click at [202, 100] on div at bounding box center [202, 98] width 7 height 7
drag, startPoint x: 202, startPoint y: 112, endPoint x: 207, endPoint y: 127, distance: 15.0
click at [202, 113] on div at bounding box center [202, 113] width 7 height 7
click at [379, 263] on button "Confirmer" at bounding box center [382, 262] width 52 height 17
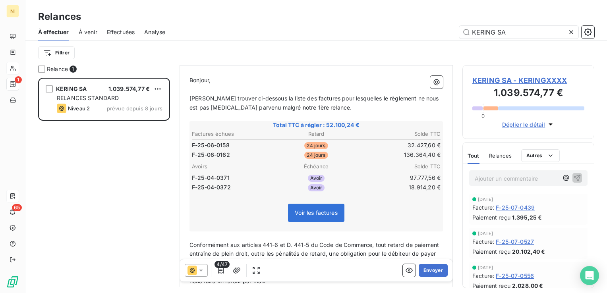
click at [200, 275] on div at bounding box center [196, 270] width 23 height 13
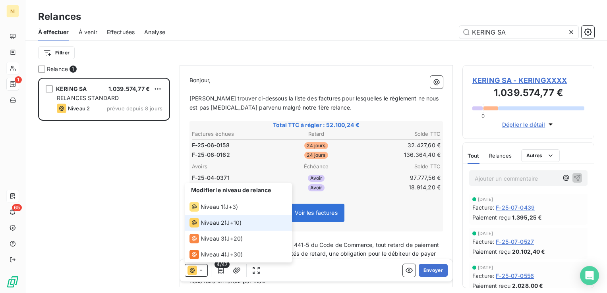
click at [200, 275] on div at bounding box center [196, 270] width 23 height 13
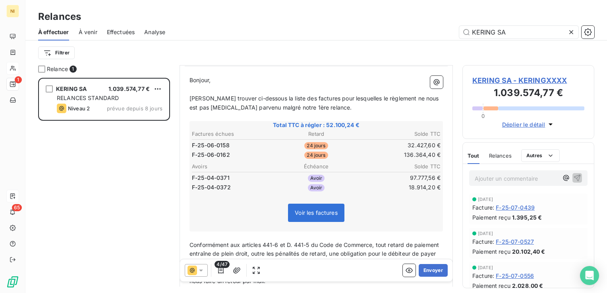
click at [137, 215] on div "KERING SA 1.039.574,77 € RELANCES STANDARD Niveau 2 prévue depuis 8 jours" at bounding box center [104, 185] width 132 height 215
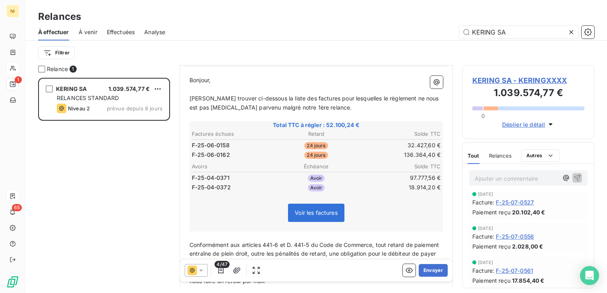
scroll to position [0, 0]
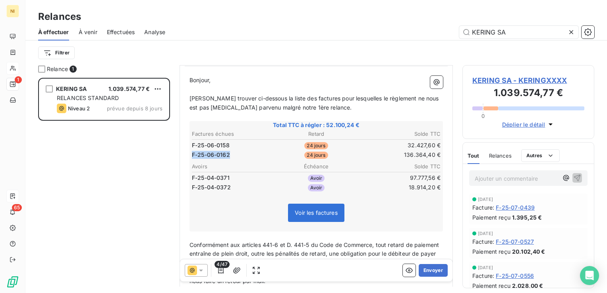
drag, startPoint x: 230, startPoint y: 154, endPoint x: 192, endPoint y: 151, distance: 37.8
click at [192, 151] on td "F-25-06-0162" at bounding box center [232, 155] width 83 height 9
click at [162, 167] on div "KERING SA 1.039.574,77 € RELANCES STANDARD Niveau 2 prévue depuis 8 jours" at bounding box center [104, 185] width 132 height 215
click at [570, 33] on icon at bounding box center [571, 32] width 4 height 4
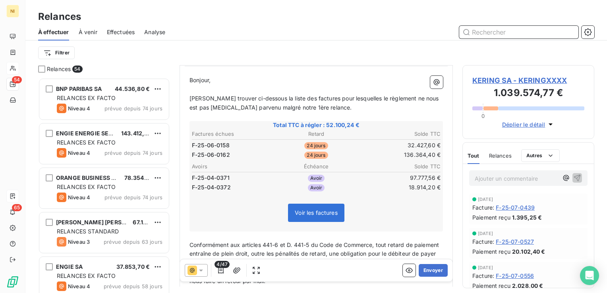
click at [522, 31] on input "text" at bounding box center [518, 32] width 119 height 13
paste input "AKUITEO"
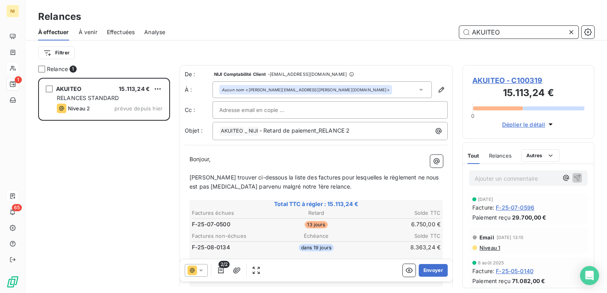
type input "AKUITEO"
click at [198, 270] on icon at bounding box center [201, 270] width 8 height 8
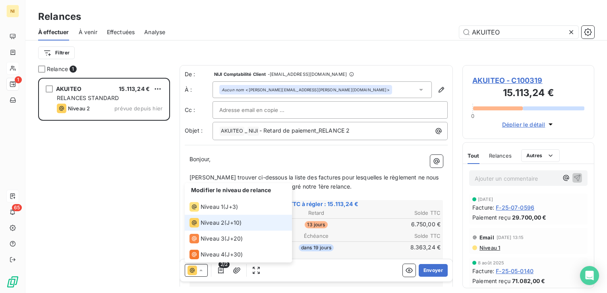
click at [198, 270] on icon at bounding box center [201, 270] width 8 height 8
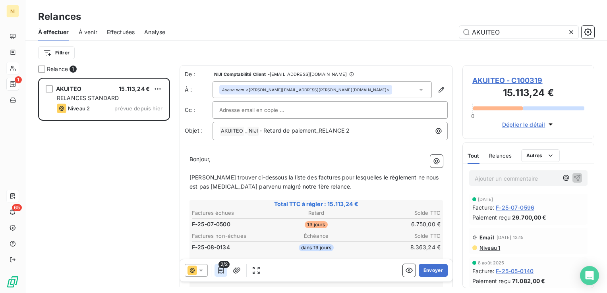
click at [219, 273] on icon "button" at bounding box center [221, 270] width 6 height 6
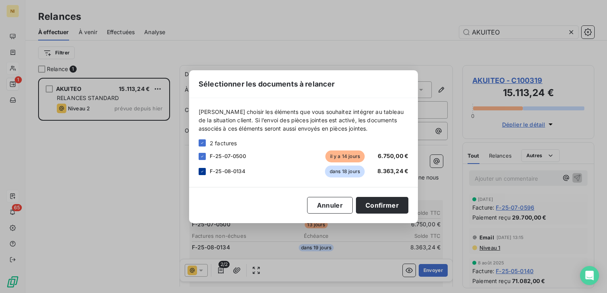
click at [203, 171] on icon at bounding box center [202, 171] width 5 height 5
click at [385, 204] on button "Confirmer" at bounding box center [382, 205] width 52 height 17
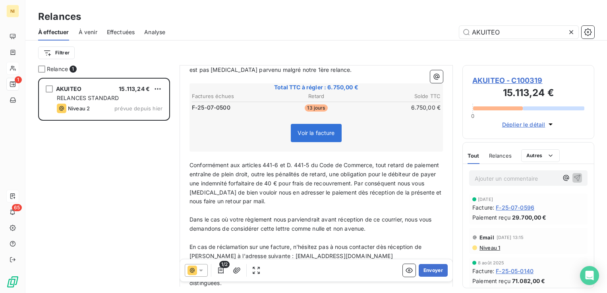
scroll to position [119, 0]
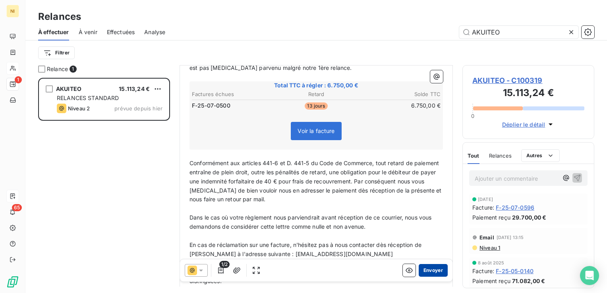
click at [433, 274] on button "Envoyer" at bounding box center [433, 270] width 29 height 13
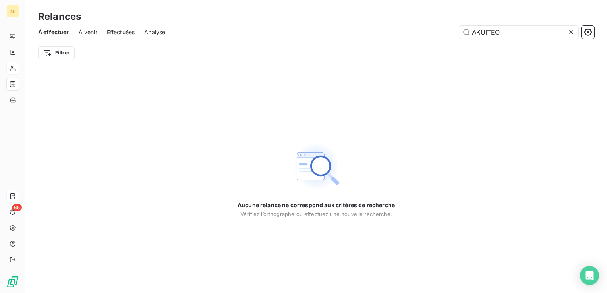
click at [573, 31] on icon at bounding box center [571, 32] width 8 height 8
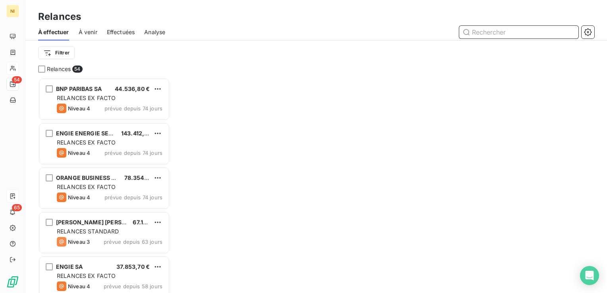
click at [538, 31] on input "text" at bounding box center [518, 32] width 119 height 13
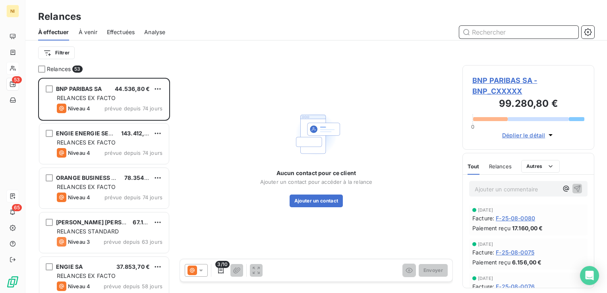
scroll to position [209, 126]
paste input "CULTURA"
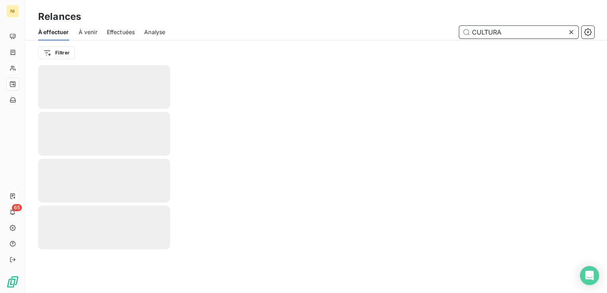
drag, startPoint x: 535, startPoint y: 33, endPoint x: 531, endPoint y: 38, distance: 7.0
click at [533, 35] on input "CULTURA" at bounding box center [518, 32] width 119 height 13
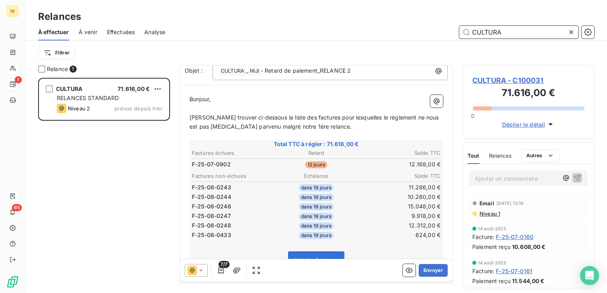
scroll to position [79, 0]
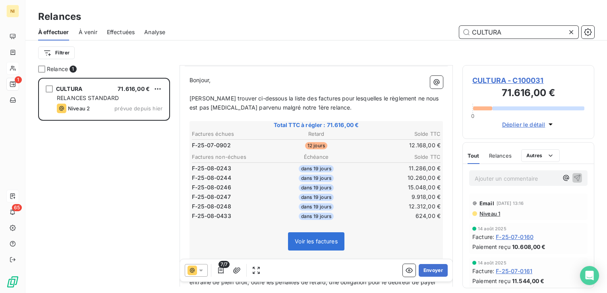
type input "CULTURA"
click at [200, 271] on icon at bounding box center [201, 271] width 4 height 2
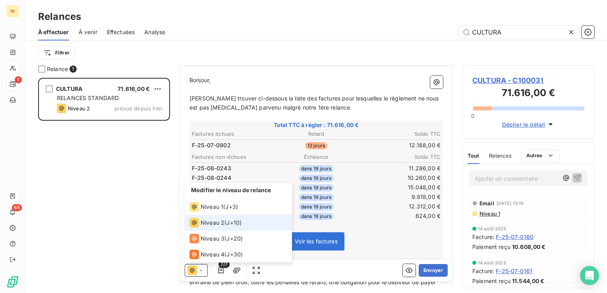
click at [200, 271] on icon at bounding box center [200, 271] width 3 height 2
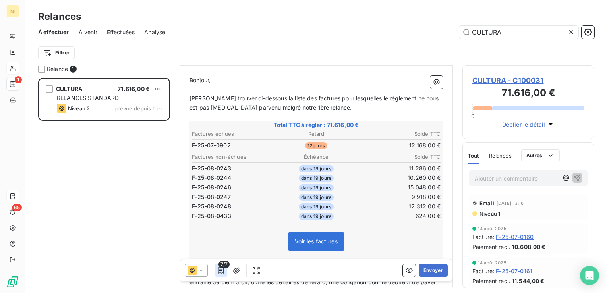
click at [222, 270] on icon "button" at bounding box center [221, 270] width 8 height 8
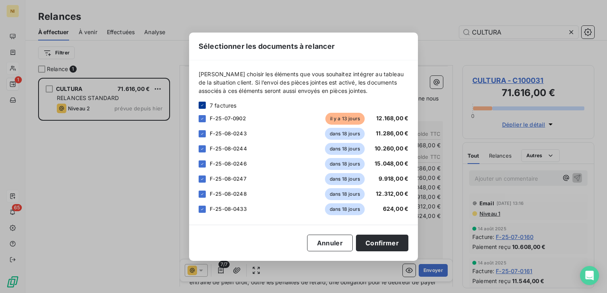
click at [201, 104] on icon at bounding box center [202, 105] width 5 height 5
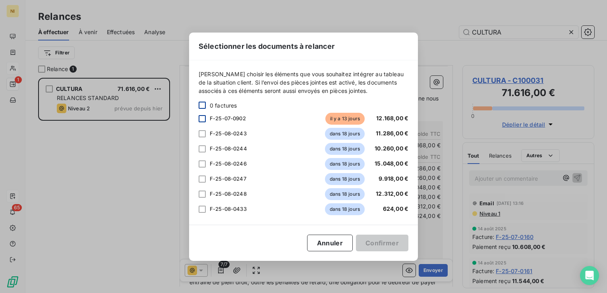
click at [200, 118] on div at bounding box center [202, 118] width 7 height 7
click at [382, 242] on button "Confirmer" at bounding box center [382, 243] width 52 height 17
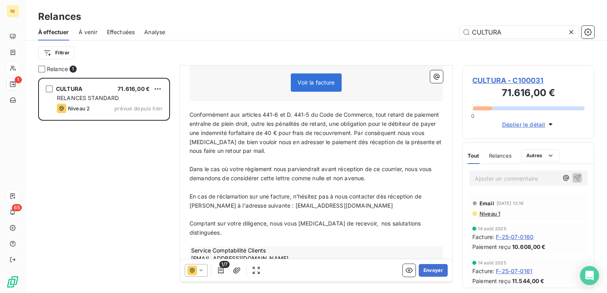
scroll to position [176, 0]
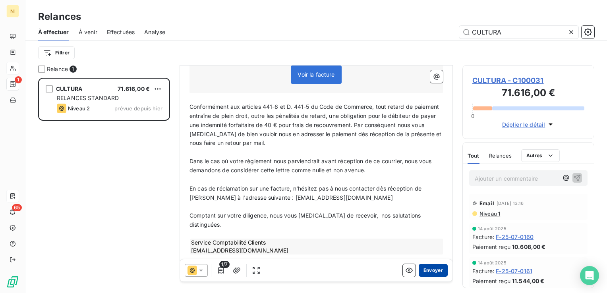
click at [423, 269] on button "Envoyer" at bounding box center [433, 270] width 29 height 13
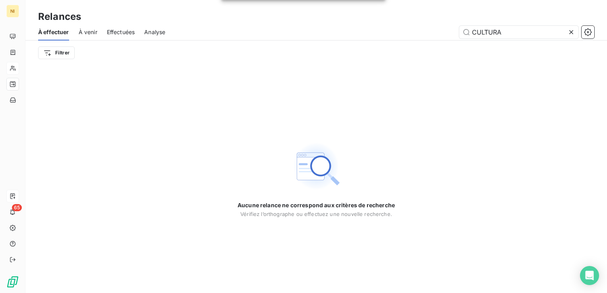
click at [571, 31] on icon at bounding box center [571, 32] width 8 height 8
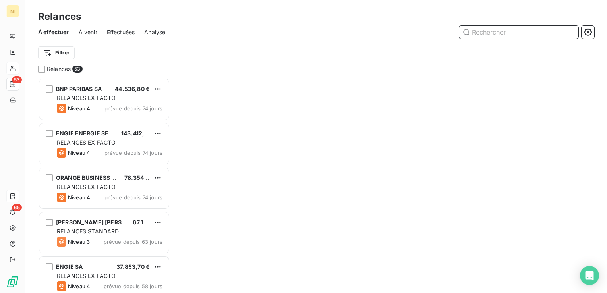
click at [533, 29] on input "text" at bounding box center [518, 32] width 119 height 13
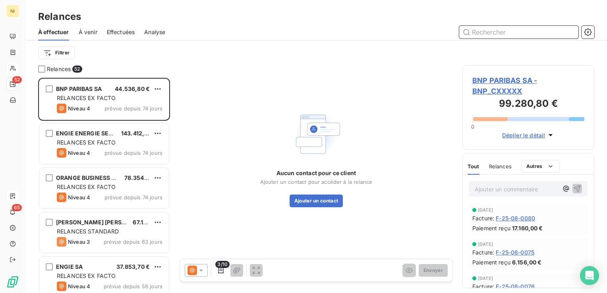
paste input "BDO FRANCE"
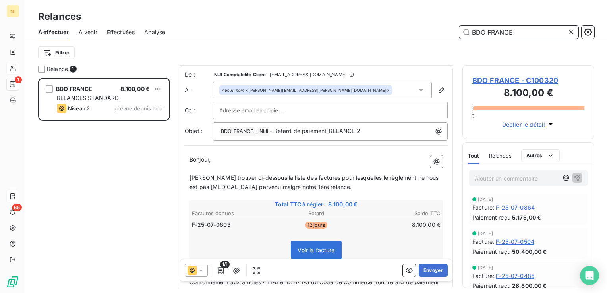
type input "BDO FRANCE"
click at [203, 272] on icon at bounding box center [201, 270] width 8 height 8
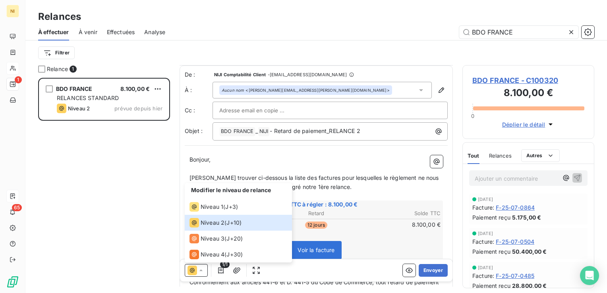
click at [156, 231] on div "BDO FRANCE 8.100,00 € RELANCES STANDARD Niveau 2 prévue depuis hier" at bounding box center [104, 185] width 132 height 215
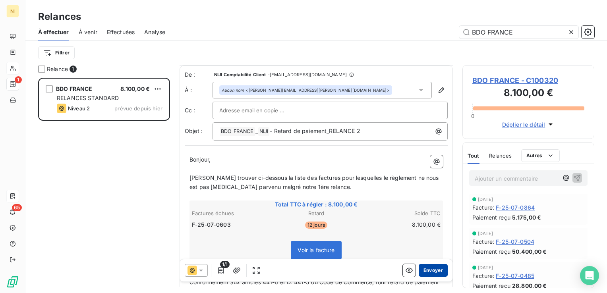
click at [427, 269] on button "Envoyer" at bounding box center [433, 270] width 29 height 13
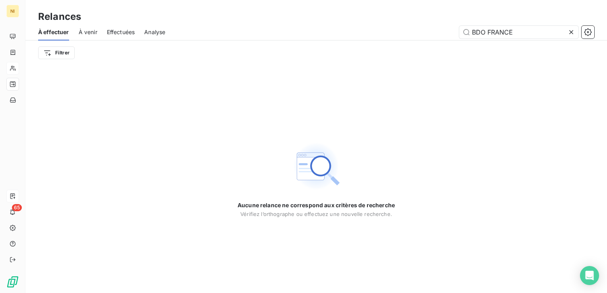
click at [572, 32] on icon at bounding box center [571, 32] width 8 height 8
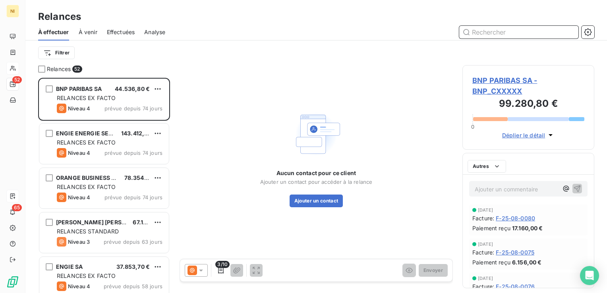
click at [521, 30] on input "text" at bounding box center [518, 32] width 119 height 13
paste input "CHANEL"
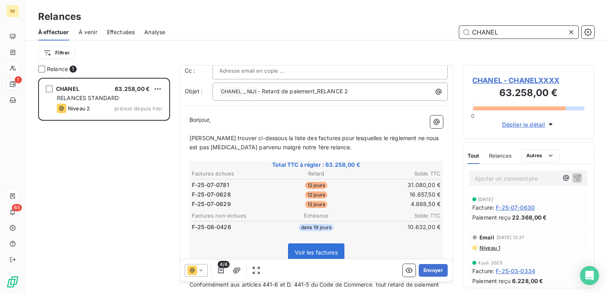
scroll to position [40, 0]
type input "CHANEL"
click at [222, 269] on icon "button" at bounding box center [221, 270] width 6 height 6
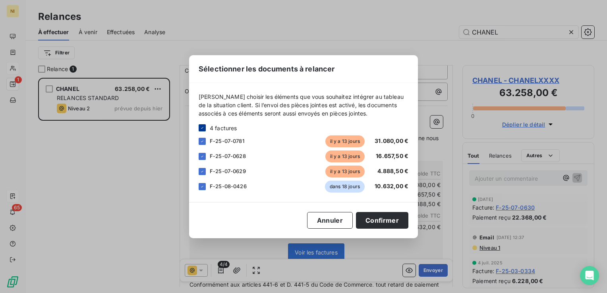
click at [201, 127] on icon at bounding box center [202, 128] width 5 height 5
click at [204, 143] on div at bounding box center [202, 141] width 7 height 7
click at [203, 170] on div at bounding box center [202, 171] width 7 height 7
click at [380, 218] on button "Confirmer" at bounding box center [382, 220] width 52 height 17
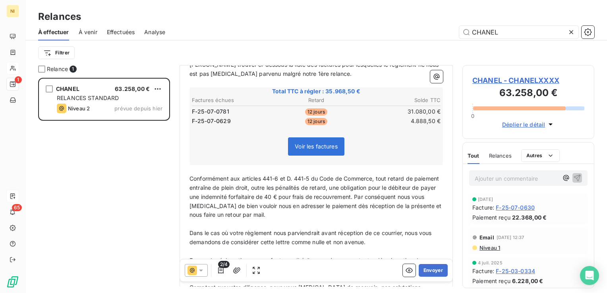
scroll to position [119, 0]
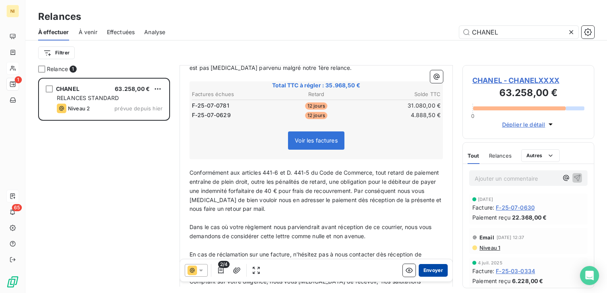
click at [423, 271] on button "Envoyer" at bounding box center [433, 270] width 29 height 13
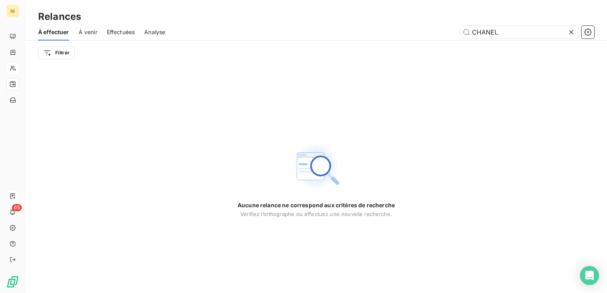
click at [570, 33] on icon at bounding box center [571, 32] width 4 height 4
click at [542, 34] on input "text" at bounding box center [518, 32] width 119 height 13
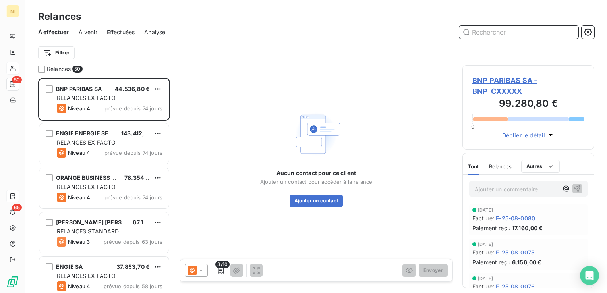
scroll to position [209, 126]
paste input "ORGANISATION ET DEVELOPPEMENT"
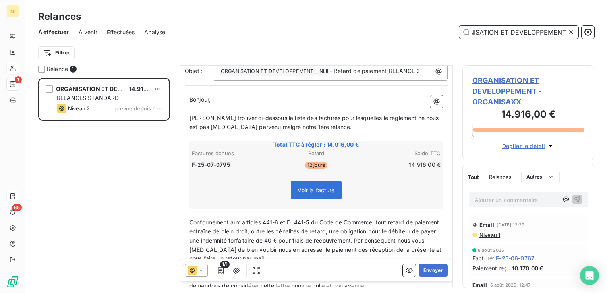
scroll to position [79, 0]
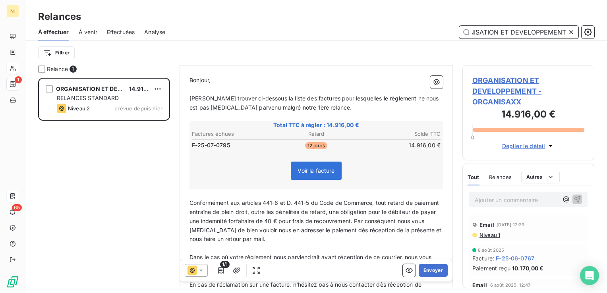
type input "ORGANISATION ET DEVELOPPEMENT"
click at [203, 272] on icon at bounding box center [201, 270] width 8 height 8
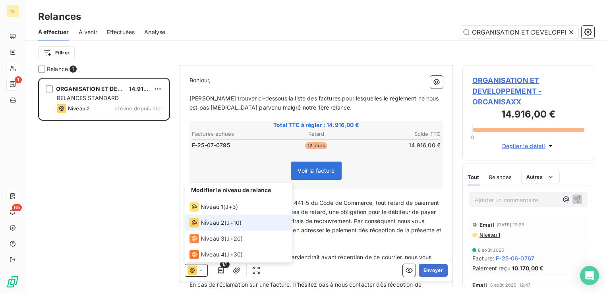
click at [203, 272] on icon at bounding box center [201, 270] width 8 height 8
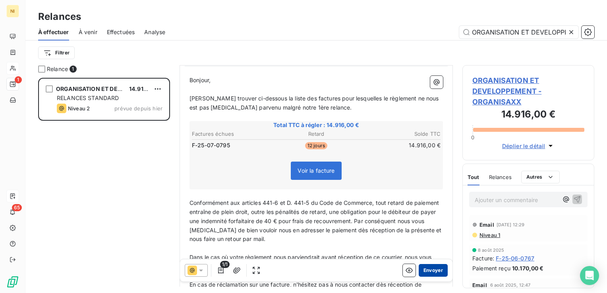
click at [426, 271] on button "Envoyer" at bounding box center [433, 270] width 29 height 13
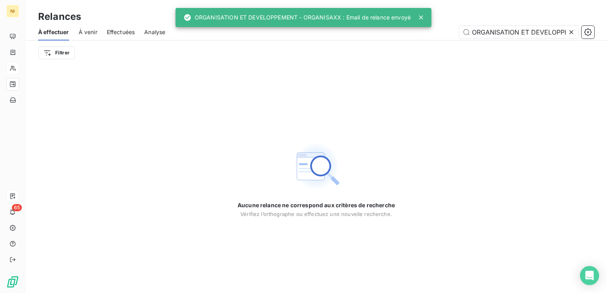
click at [572, 29] on icon at bounding box center [571, 32] width 8 height 8
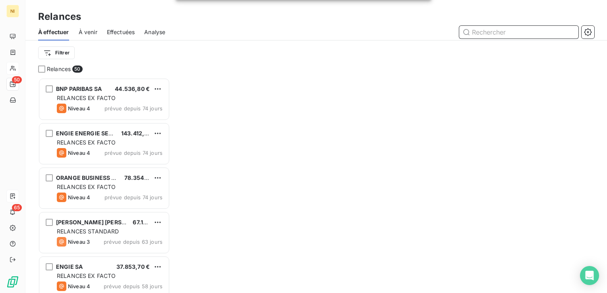
click at [519, 35] on input "text" at bounding box center [518, 32] width 119 height 13
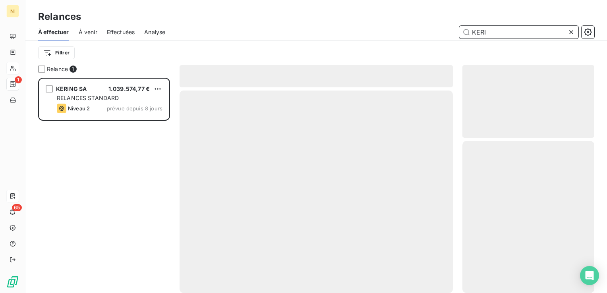
scroll to position [209, 126]
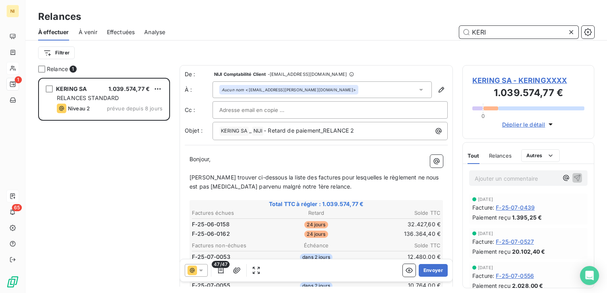
type input "KERI"
click at [220, 269] on icon "button" at bounding box center [221, 270] width 8 height 8
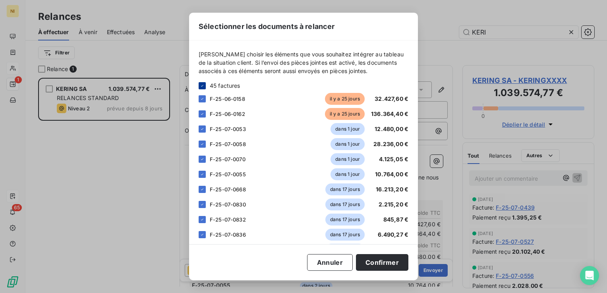
click at [203, 85] on icon at bounding box center [202, 86] width 2 height 2
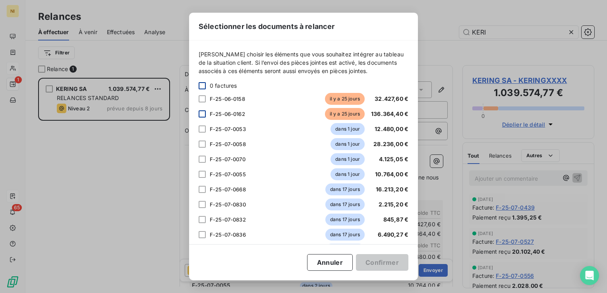
click at [200, 114] on div at bounding box center [202, 113] width 7 height 7
click at [371, 263] on button "Confirmer" at bounding box center [382, 262] width 52 height 17
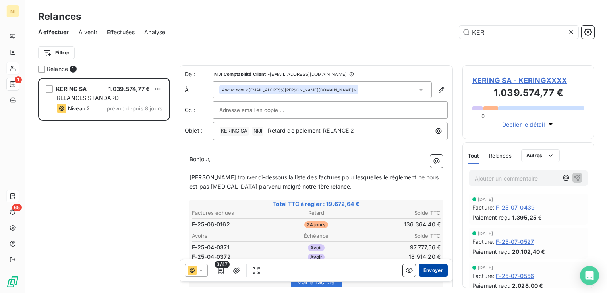
click at [421, 270] on button "Envoyer" at bounding box center [433, 270] width 29 height 13
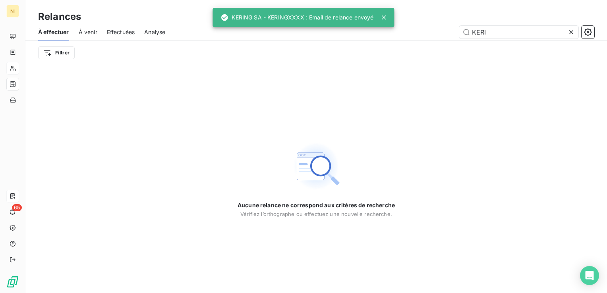
click at [575, 32] on div at bounding box center [572, 32] width 11 height 13
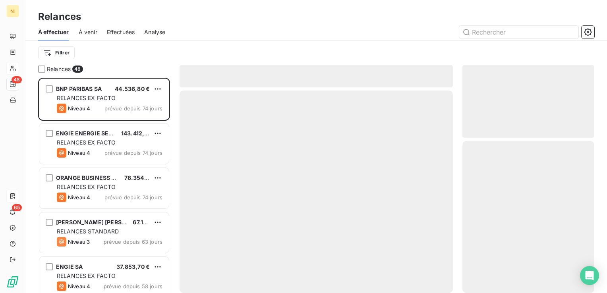
scroll to position [209, 126]
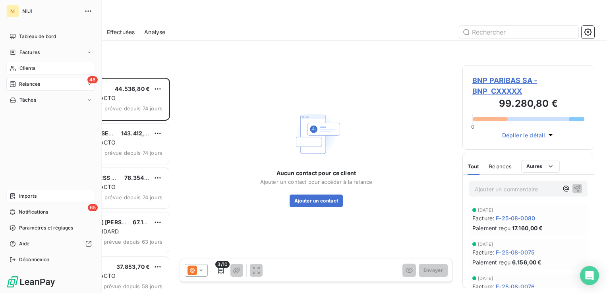
click at [22, 68] on span "Clients" at bounding box center [27, 68] width 16 height 7
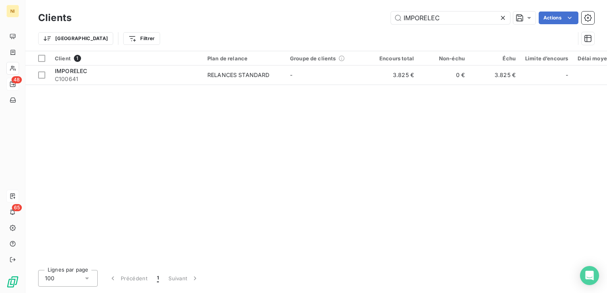
click at [503, 14] on icon at bounding box center [503, 18] width 8 height 8
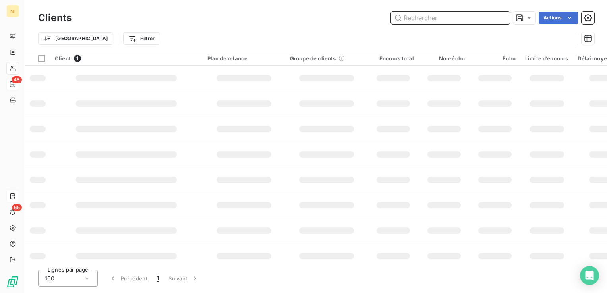
click at [448, 20] on input "text" at bounding box center [450, 18] width 119 height 13
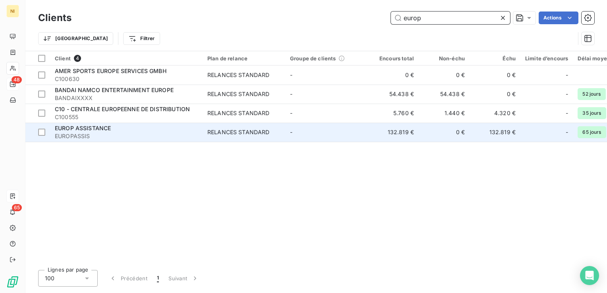
type input "europ"
click at [91, 129] on span "EUROP ASSISTANCE" at bounding box center [83, 128] width 56 height 7
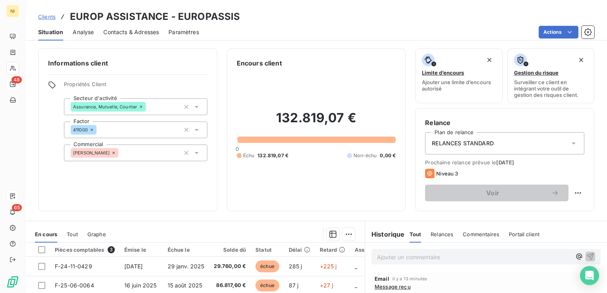
click at [135, 33] on span "Contacts & Adresses" at bounding box center [131, 32] width 56 height 8
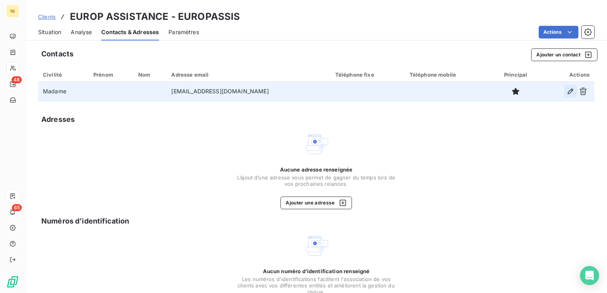
click at [566, 93] on icon "button" at bounding box center [570, 91] width 8 height 8
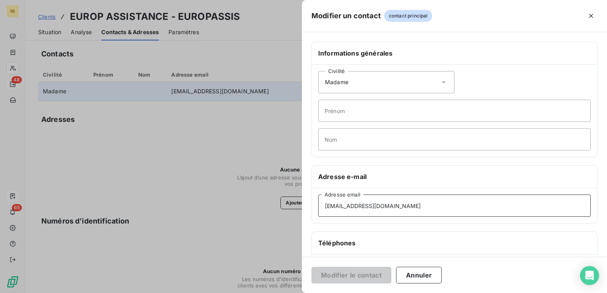
drag, startPoint x: 389, startPoint y: 203, endPoint x: 283, endPoint y: 207, distance: 106.1
click at [286, 293] on div "Modifier un contact contact principal Informations générales Civilité Madame Pr…" at bounding box center [303, 293] width 607 height 0
paste input "sandrine_bosson@europ-assistance"
type input "[EMAIL_ADDRESS][DOMAIN_NAME]"
click at [360, 275] on button "Modifier le contact" at bounding box center [351, 275] width 80 height 17
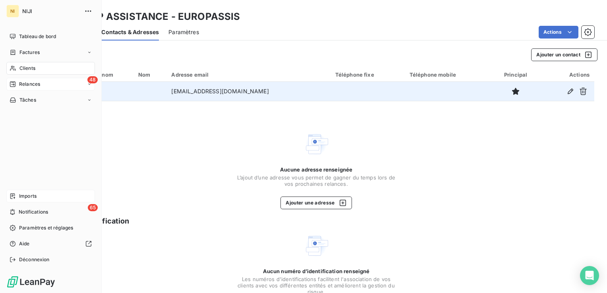
click at [25, 83] on span "Relances" at bounding box center [29, 84] width 21 height 7
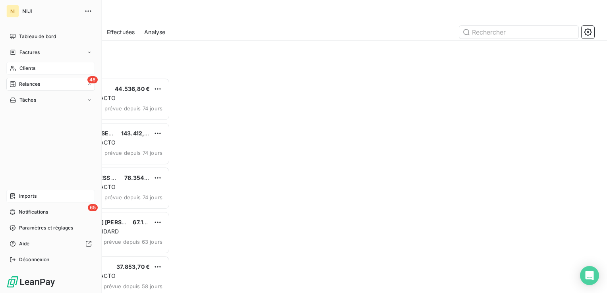
scroll to position [209, 126]
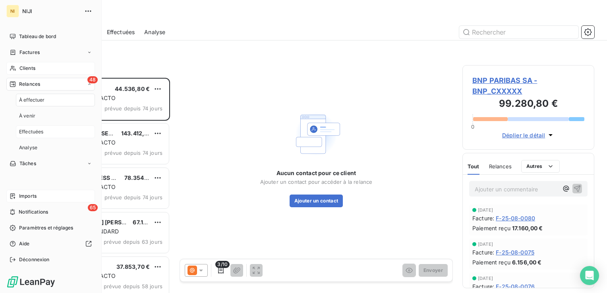
click at [42, 133] on span "Effectuées" at bounding box center [31, 131] width 25 height 7
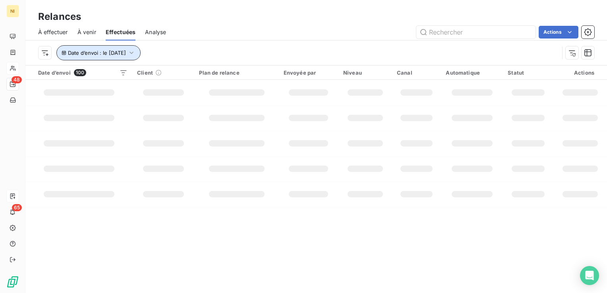
click at [135, 53] on icon "button" at bounding box center [131, 53] width 8 height 8
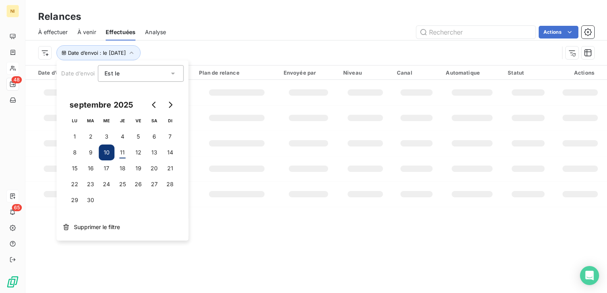
click at [102, 152] on button "10" at bounding box center [106, 153] width 16 height 16
click at [119, 153] on button "11" at bounding box center [122, 153] width 16 height 16
click at [125, 153] on button "11" at bounding box center [122, 153] width 16 height 16
click at [284, 37] on div "Actions" at bounding box center [385, 32] width 419 height 13
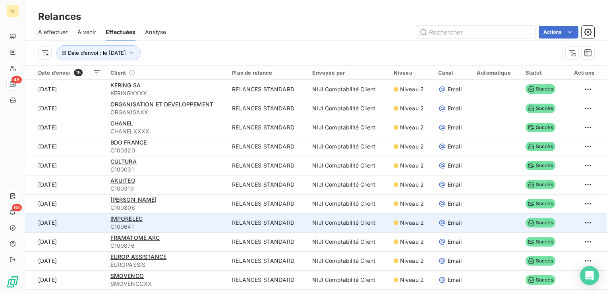
scroll to position [40, 0]
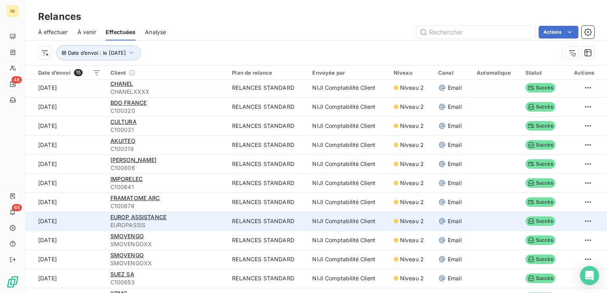
click at [160, 223] on span "EUROPASSIS" at bounding box center [166, 225] width 112 height 8
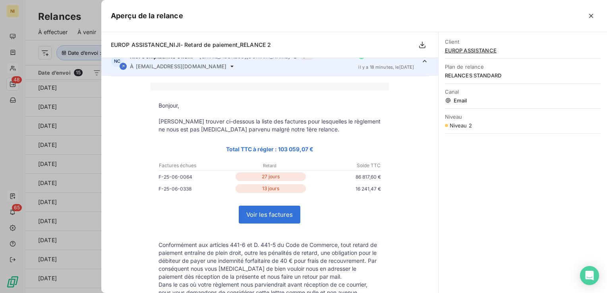
scroll to position [0, 0]
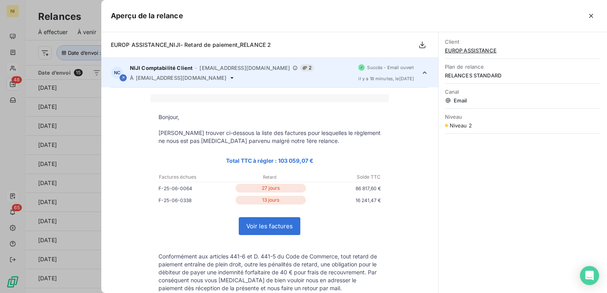
click at [2, 162] on div at bounding box center [303, 146] width 607 height 293
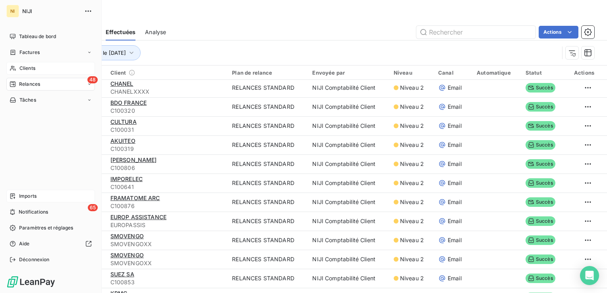
click at [29, 70] on span "Clients" at bounding box center [27, 68] width 16 height 7
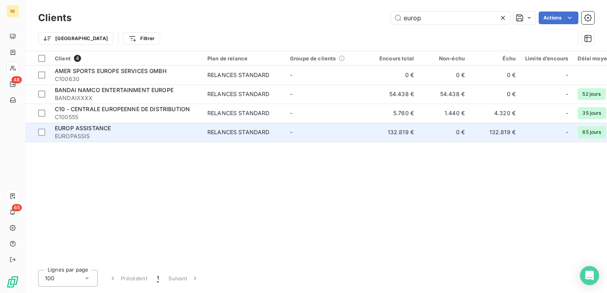
click at [107, 127] on span "EUROP ASSISTANCE" at bounding box center [83, 128] width 56 height 7
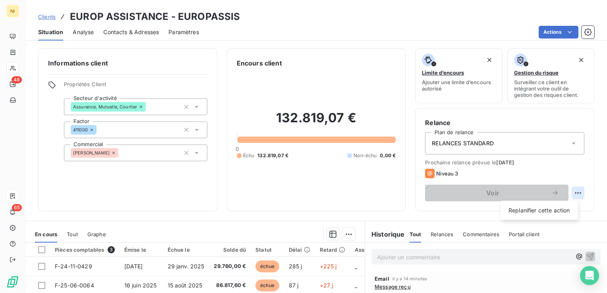
click at [573, 193] on html "NI 48 65 Clients EUROP ASSISTANCE - EUROPASSIS Situation Analyse Contacts & Adr…" at bounding box center [303, 146] width 607 height 293
click at [538, 209] on div "Replanifier cette action" at bounding box center [539, 210] width 71 height 13
select select "8"
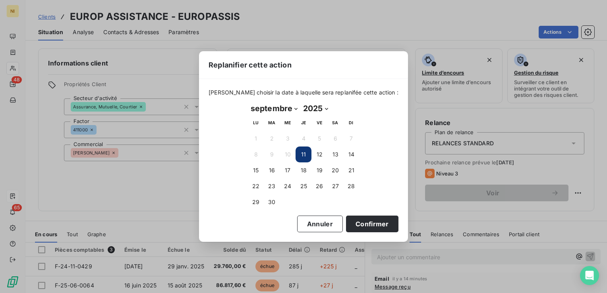
click at [303, 153] on button "11" at bounding box center [303, 155] width 16 height 16
click at [305, 158] on button "11" at bounding box center [303, 155] width 16 height 16
click at [367, 223] on button "Confirmer" at bounding box center [372, 224] width 52 height 17
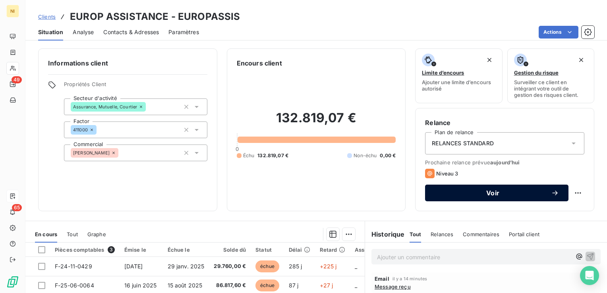
click at [469, 192] on span "Voir" at bounding box center [492, 193] width 116 height 6
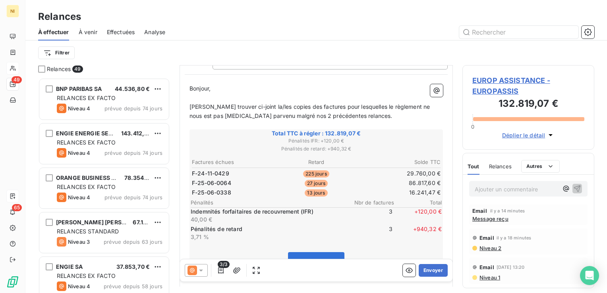
scroll to position [79, 0]
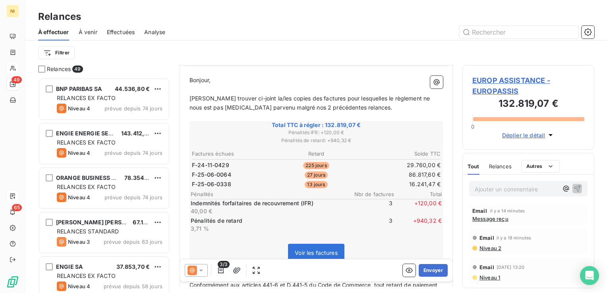
click at [200, 269] on icon at bounding box center [201, 270] width 8 height 8
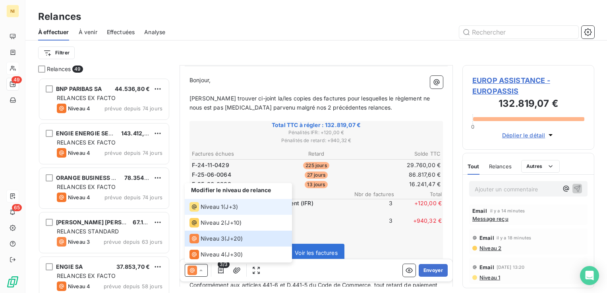
click at [209, 203] on span "Niveau 1" at bounding box center [212, 207] width 23 height 8
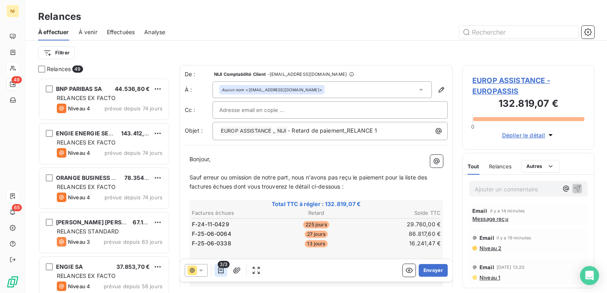
click at [222, 270] on icon "button" at bounding box center [221, 270] width 8 height 8
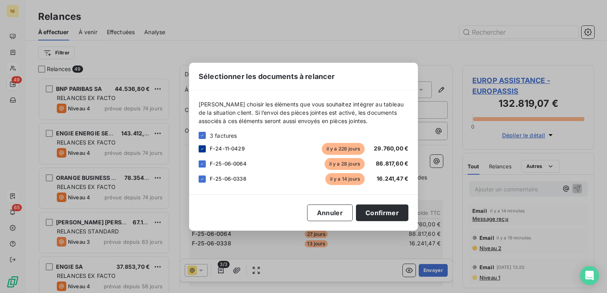
click at [202, 148] on icon at bounding box center [202, 149] width 5 height 5
click at [378, 213] on button "Confirmer" at bounding box center [382, 213] width 52 height 17
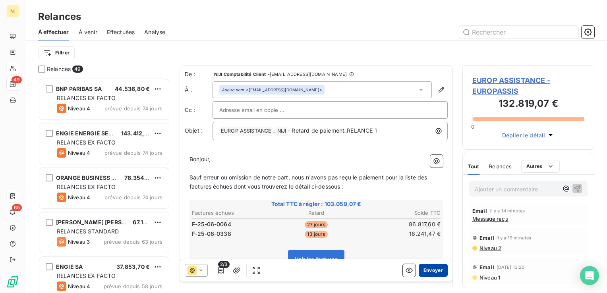
click at [427, 271] on button "Envoyer" at bounding box center [433, 270] width 29 height 13
